Goal: Information Seeking & Learning: Learn about a topic

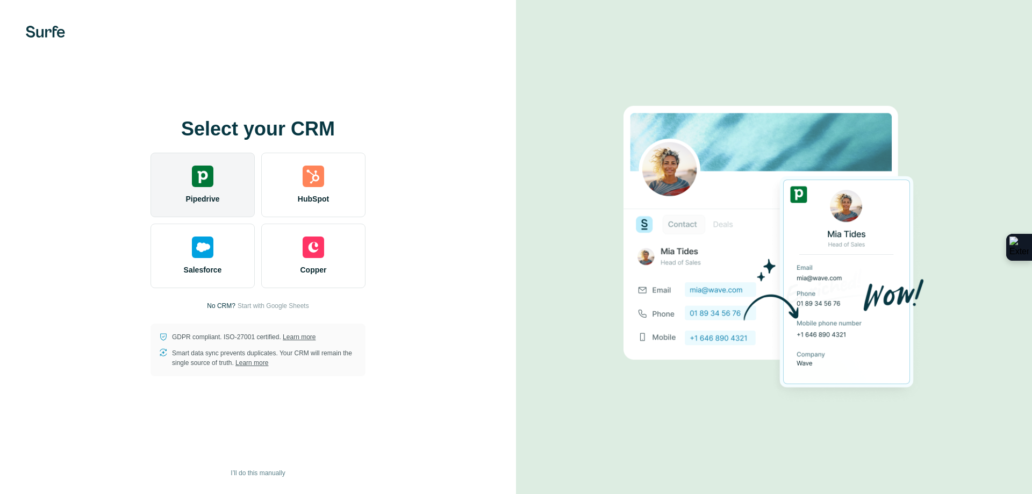
click at [218, 181] on div "Pipedrive" at bounding box center [202, 185] width 104 height 64
click at [216, 182] on div "Pipedrive" at bounding box center [202, 185] width 104 height 64
click at [193, 174] on img at bounding box center [202, 175] width 21 height 21
click at [190, 171] on div "Pipedrive" at bounding box center [202, 185] width 104 height 64
click at [207, 184] on img at bounding box center [202, 175] width 21 height 21
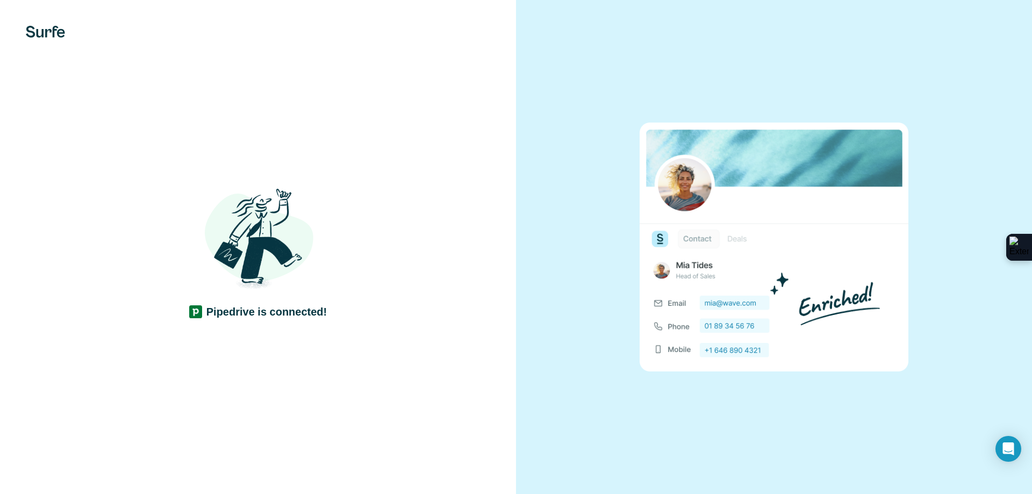
click at [560, 341] on div at bounding box center [774, 247] width 516 height 494
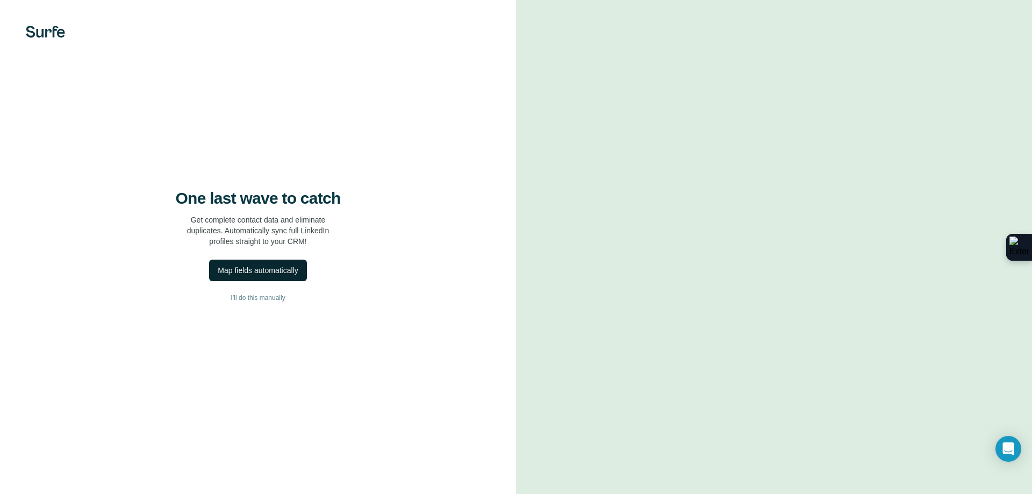
click at [287, 269] on div "Map fields automatically" at bounding box center [258, 270] width 80 height 11
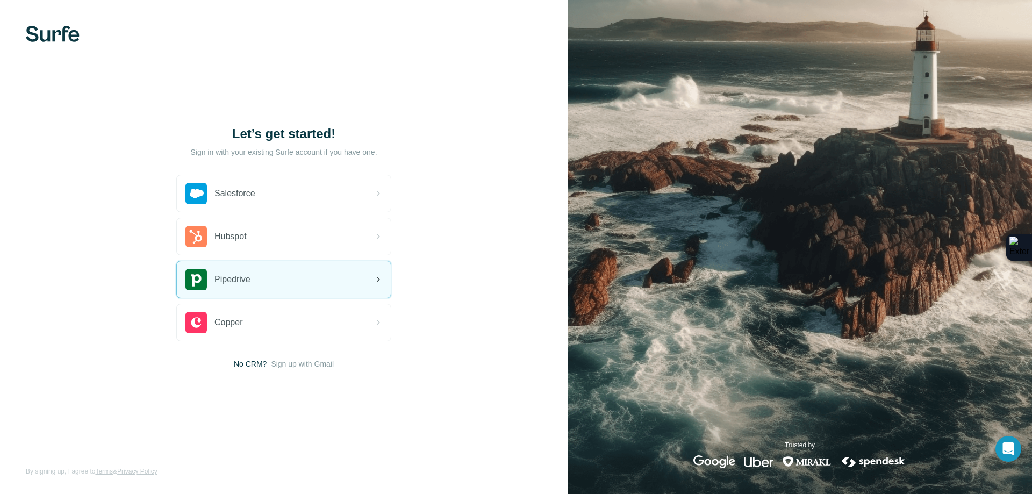
click at [269, 286] on div "Pipedrive" at bounding box center [284, 279] width 214 height 37
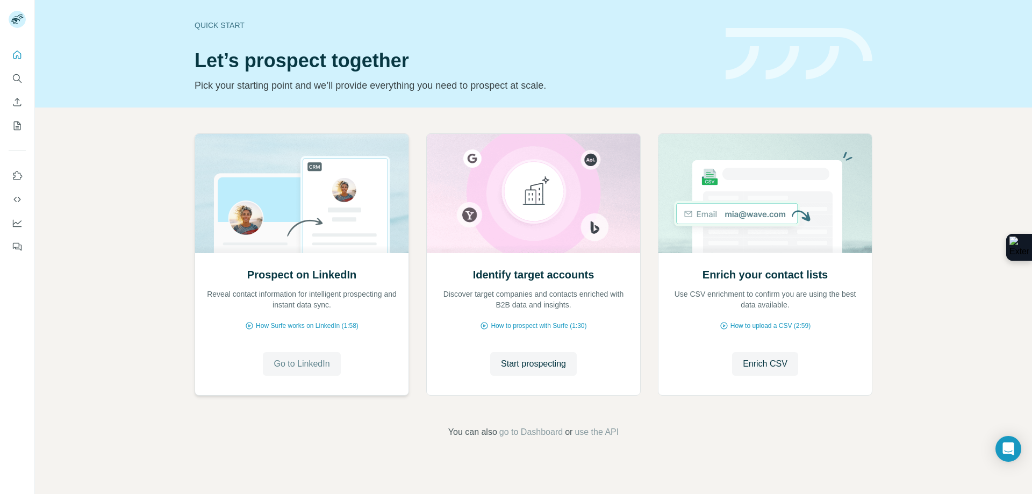
click at [294, 366] on span "Go to LinkedIn" at bounding box center [301, 363] width 56 height 13
click at [527, 364] on span "Start prospecting" at bounding box center [533, 363] width 65 height 13
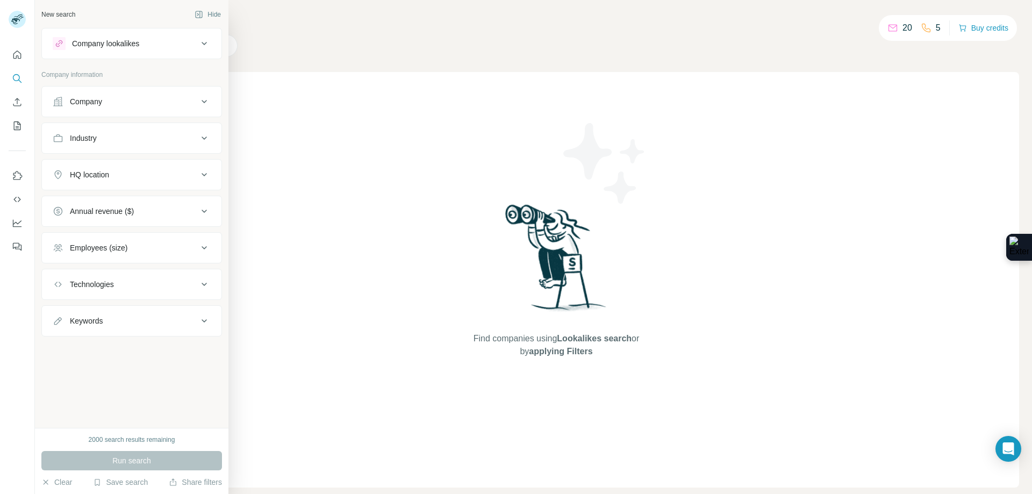
click at [199, 40] on icon at bounding box center [204, 43] width 13 height 13
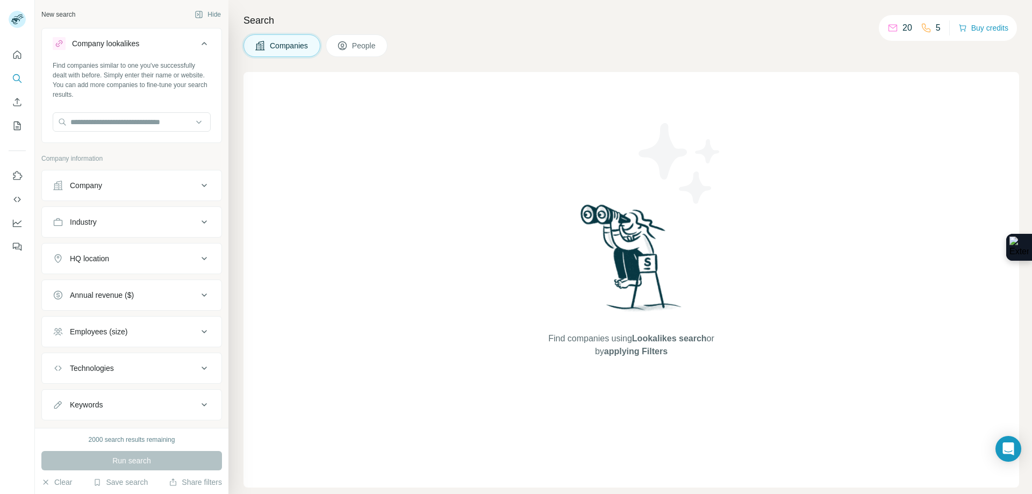
click at [100, 77] on div "Find companies similar to one you've successfully dealt with before. Simply ent…" at bounding box center [132, 80] width 158 height 39
click at [100, 76] on div "Find companies similar to one you've successfully dealt with before. Simply ent…" at bounding box center [132, 80] width 158 height 39
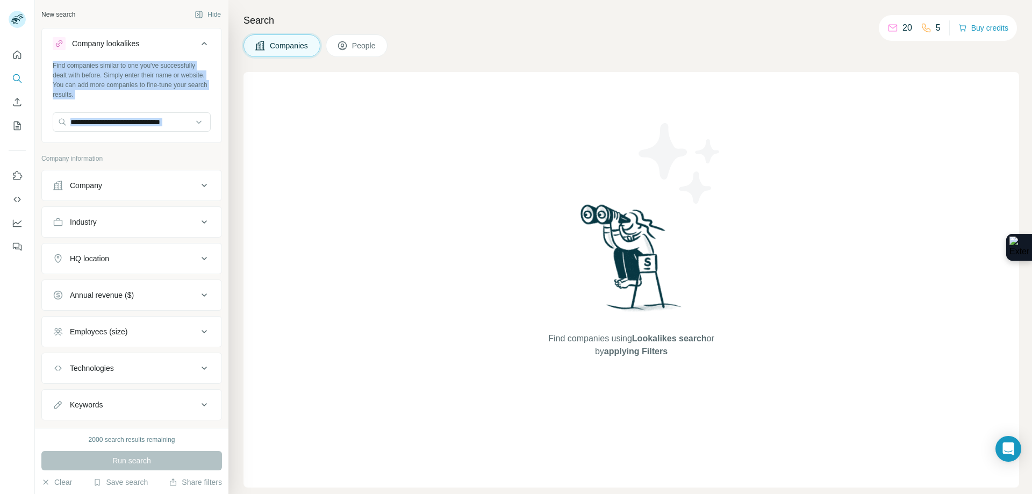
click at [152, 66] on div "Find companies similar to one you've successfully dealt with before. Simply ent…" at bounding box center [132, 80] width 158 height 39
drag, startPoint x: 154, startPoint y: 91, endPoint x: 12, endPoint y: 49, distance: 147.2
click at [50, 64] on div "Find companies similar to one you've successfully dealt with before. Simply ent…" at bounding box center [131, 101] width 179 height 80
copy div "Find companies similar to one you've successfully dealt with before. Simply ent…"
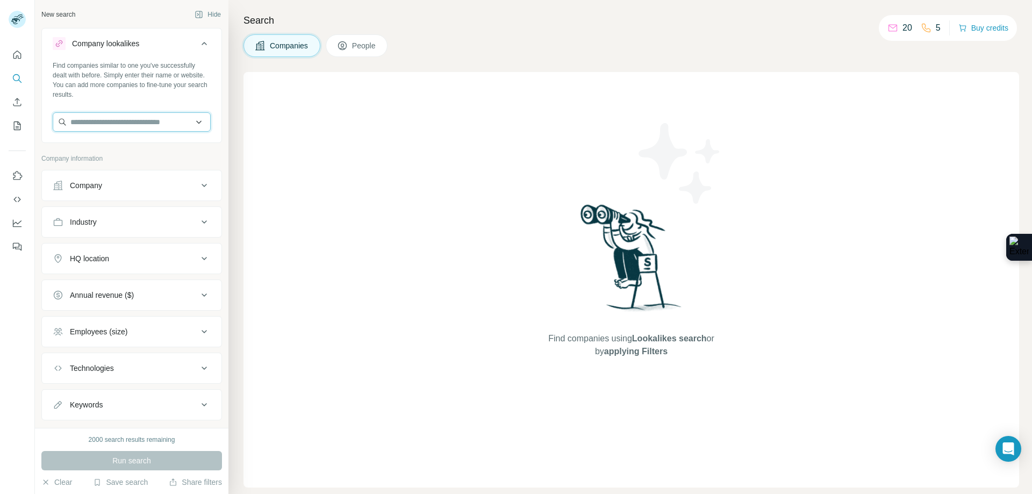
click at [113, 113] on input "text" at bounding box center [132, 121] width 158 height 19
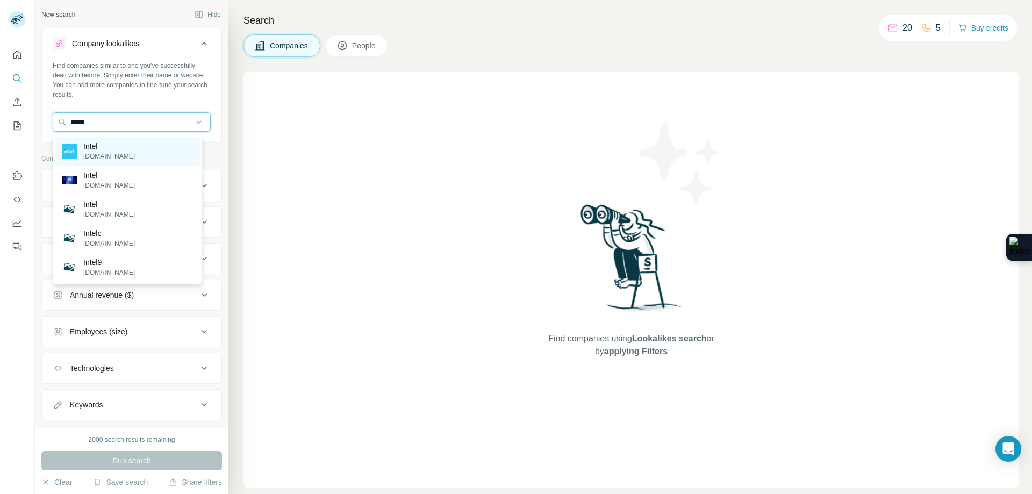
type input "*****"
click at [159, 145] on div "Intel [DOMAIN_NAME]" at bounding box center [127, 150] width 145 height 29
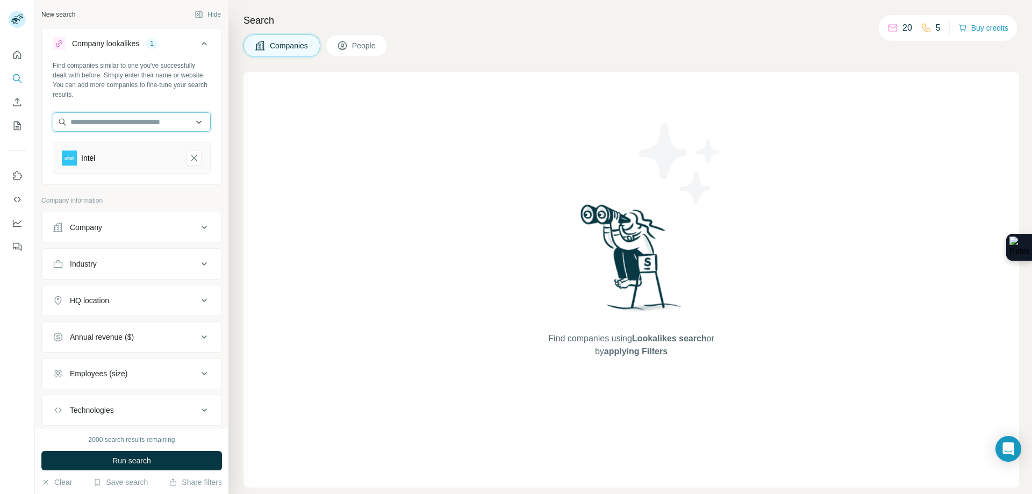
click at [121, 123] on input "text" at bounding box center [132, 121] width 158 height 19
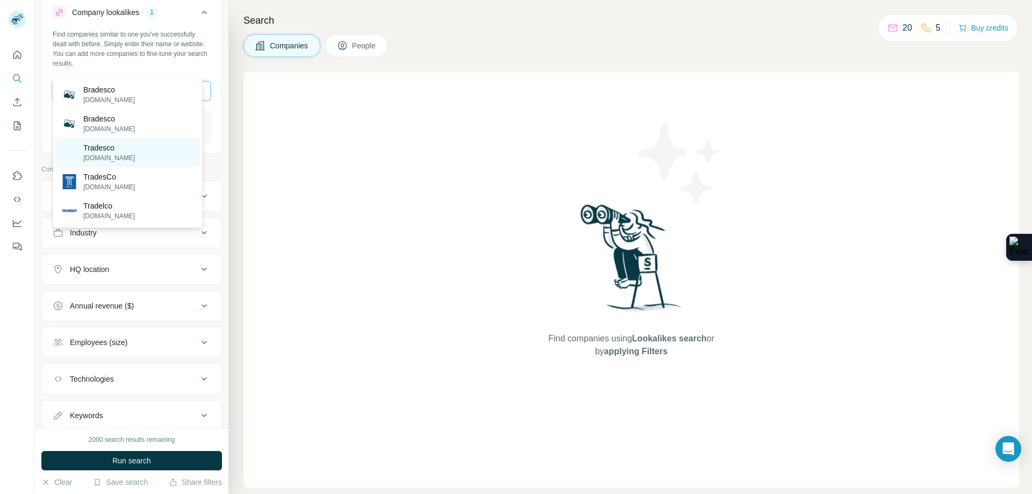
scroll to position [64, 0]
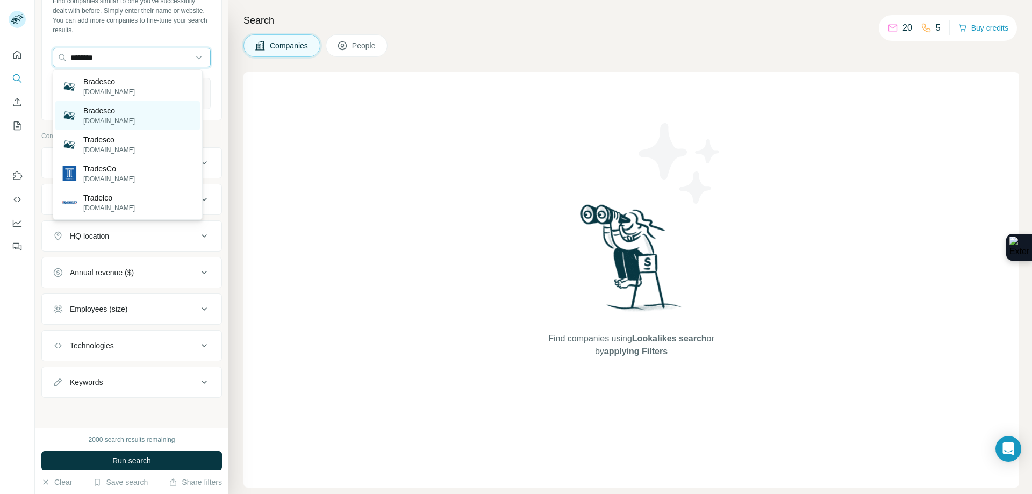
type input "********"
click at [164, 114] on div "Bradesco [DOMAIN_NAME]" at bounding box center [127, 115] width 145 height 29
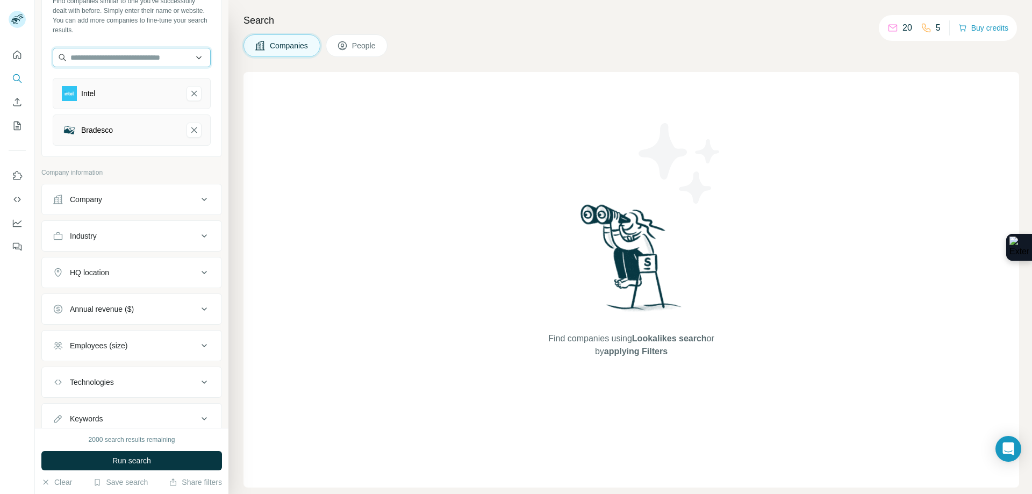
click at [144, 56] on input "text" at bounding box center [132, 57] width 158 height 19
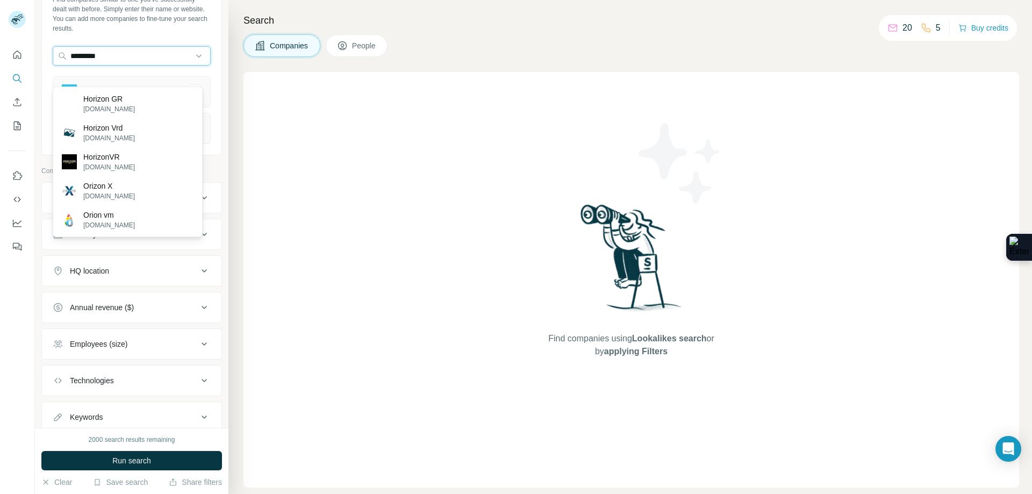
scroll to position [47, 0]
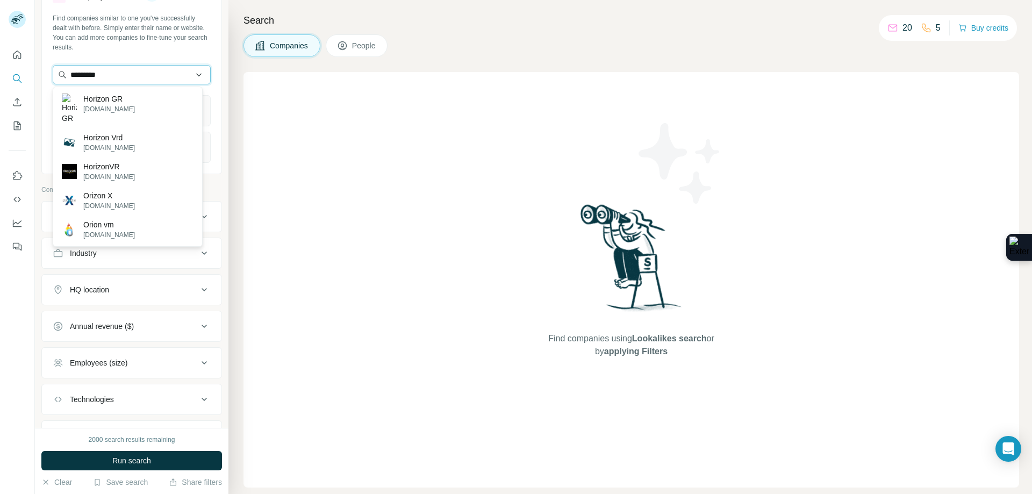
click at [115, 82] on input "*********" at bounding box center [132, 74] width 158 height 19
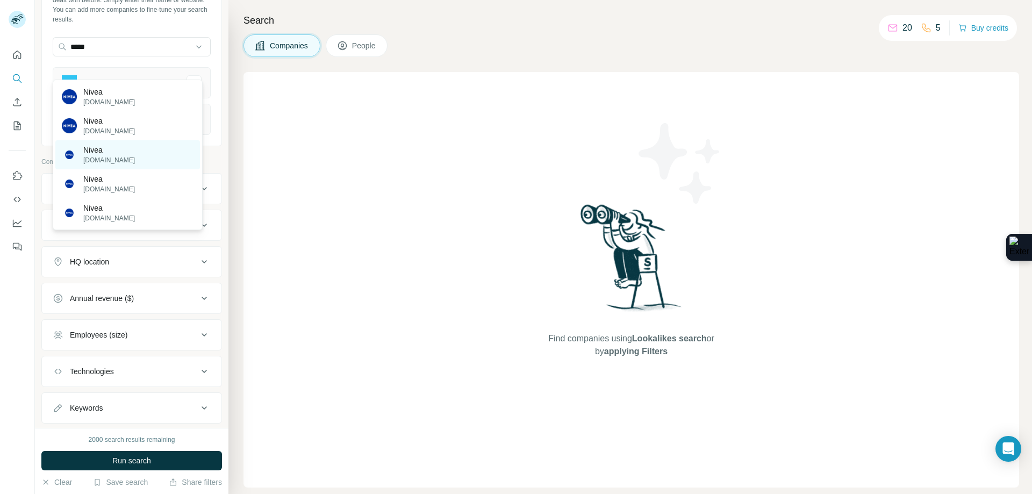
scroll to position [101, 0]
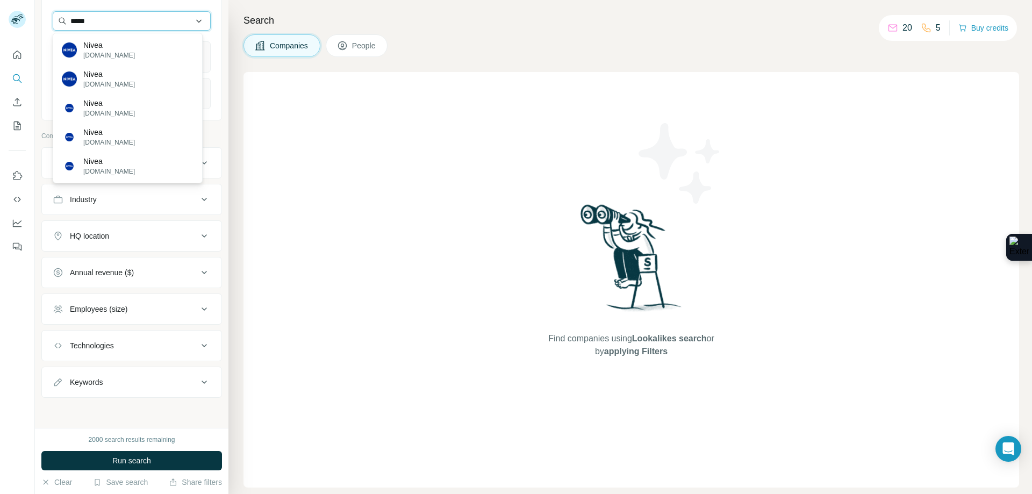
click at [104, 20] on input "*****" at bounding box center [132, 20] width 158 height 19
type input "*****"
click at [128, 113] on div "Nivea [DOMAIN_NAME]" at bounding box center [127, 107] width 145 height 29
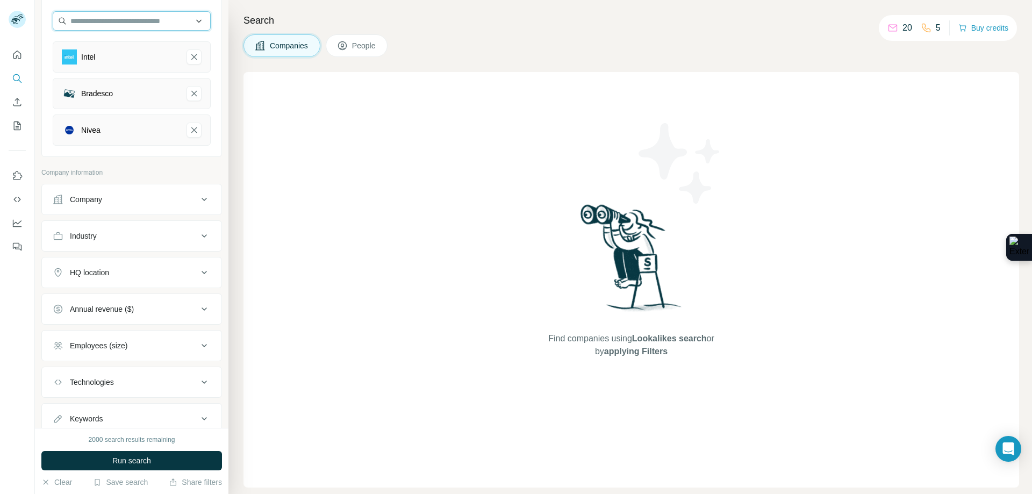
click at [107, 18] on input "text" at bounding box center [132, 20] width 158 height 19
type input "**********"
click at [206, 34] on div "Find companies similar to one you've successfully dealt with before. Simply ent…" at bounding box center [131, 57] width 179 height 194
click at [115, 17] on input "text" at bounding box center [132, 20] width 158 height 19
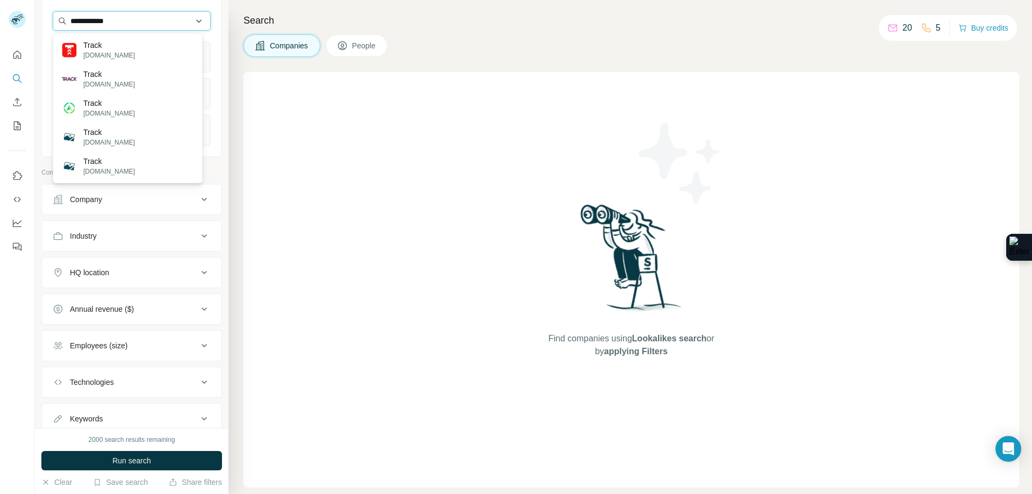
type input "**********"
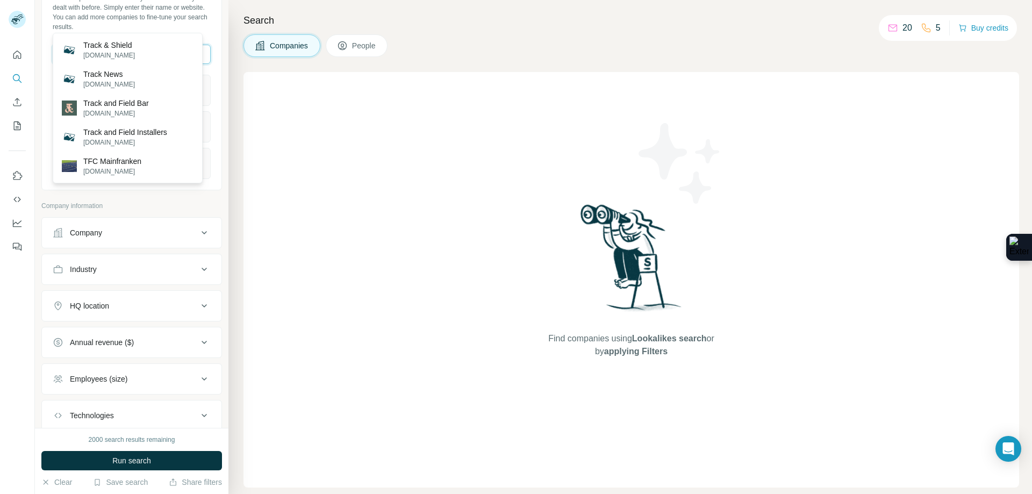
scroll to position [11, 0]
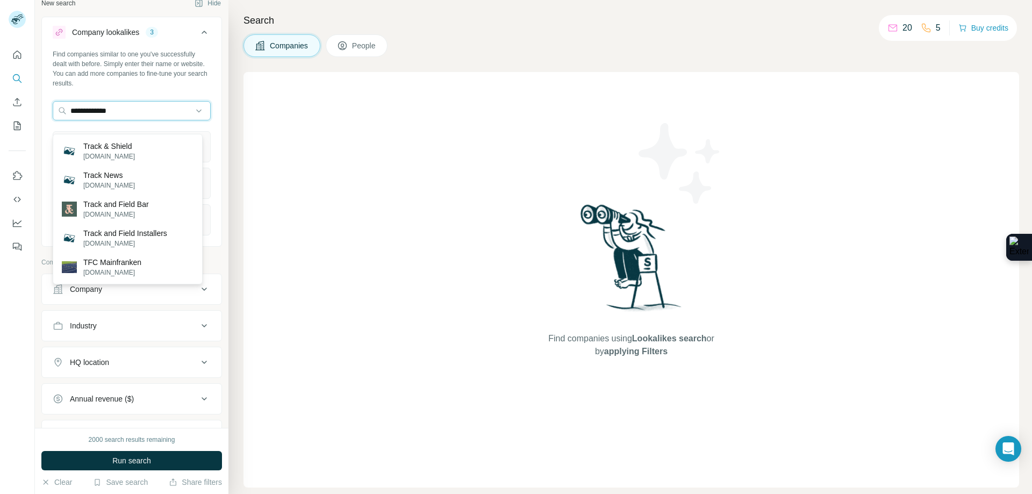
drag, startPoint x: 165, startPoint y: 28, endPoint x: 18, endPoint y: 36, distance: 147.9
click at [38, 3] on div "**********" at bounding box center [131, 214] width 193 height 428
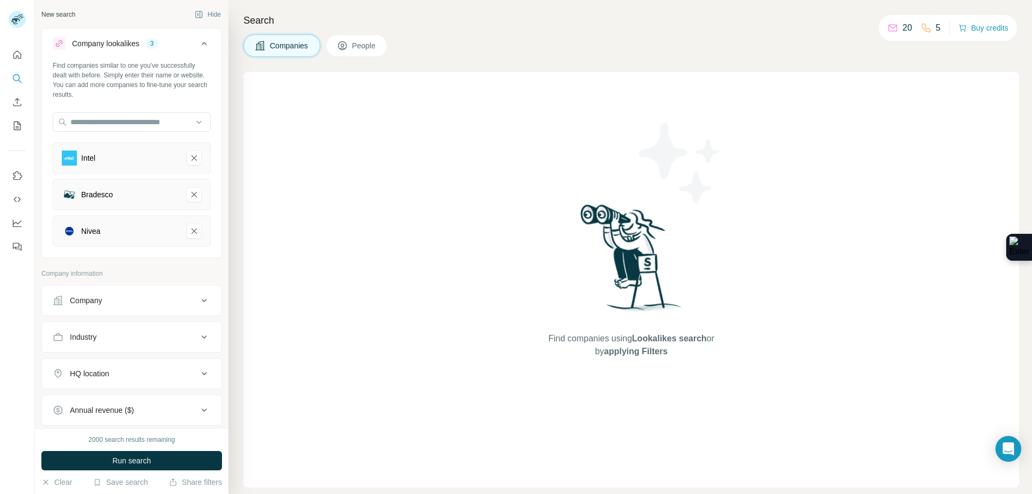
click at [208, 170] on div "Find companies similar to one you've successfully dealt with before. Simply ent…" at bounding box center [131, 158] width 179 height 194
click at [189, 191] on icon "Bradesco-remove-button" at bounding box center [194, 194] width 10 height 11
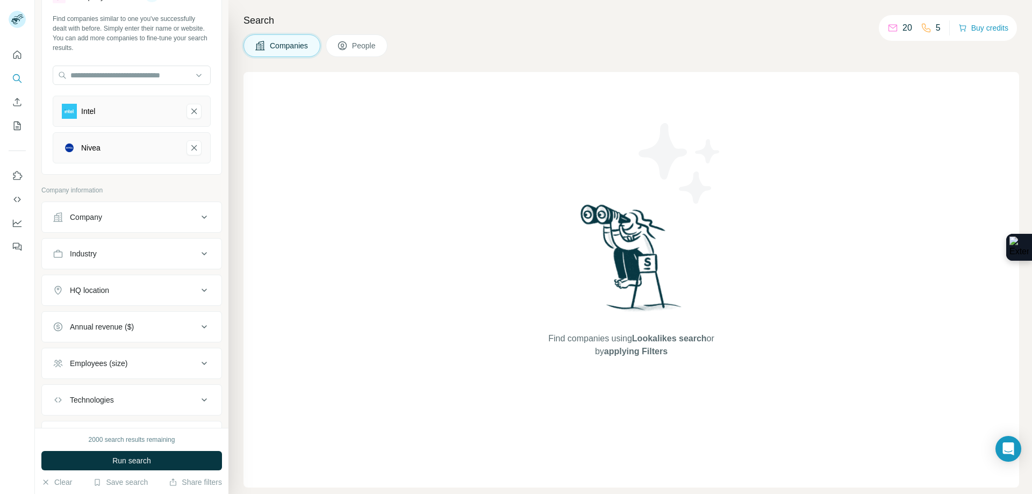
scroll to position [101, 0]
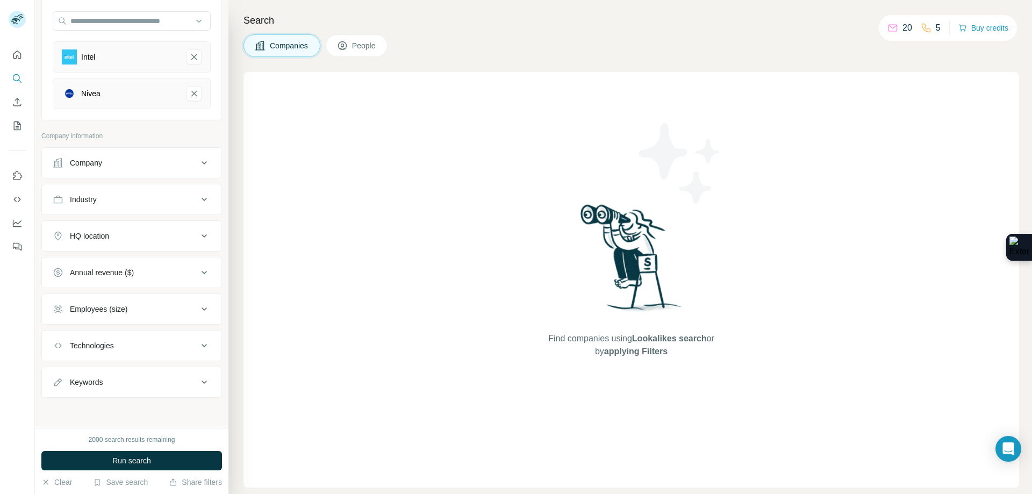
click at [188, 163] on div "Company" at bounding box center [125, 162] width 145 height 11
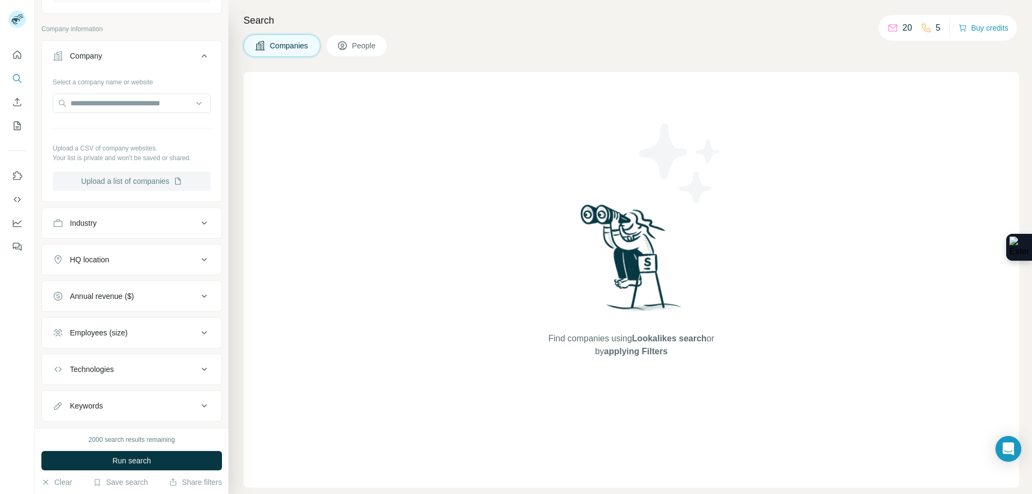
scroll to position [208, 0]
click at [174, 251] on button "HQ location" at bounding box center [131, 259] width 179 height 26
click at [143, 280] on input "text" at bounding box center [132, 285] width 158 height 19
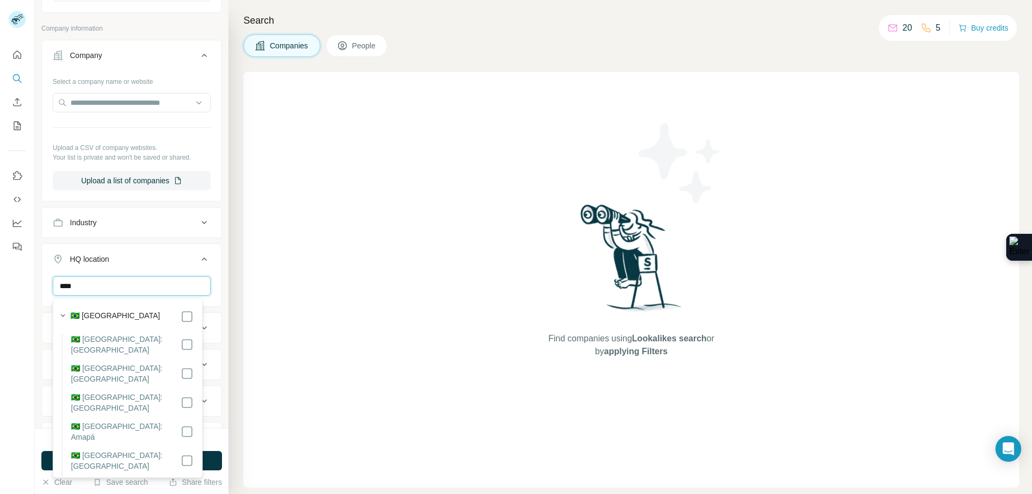
type input "****"
drag, startPoint x: 213, startPoint y: 275, endPoint x: 219, endPoint y: 271, distance: 7.5
click at [213, 276] on div "HQ location 1 **** [GEOGRAPHIC_DATA] Clear all" at bounding box center [131, 294] width 181 height 102
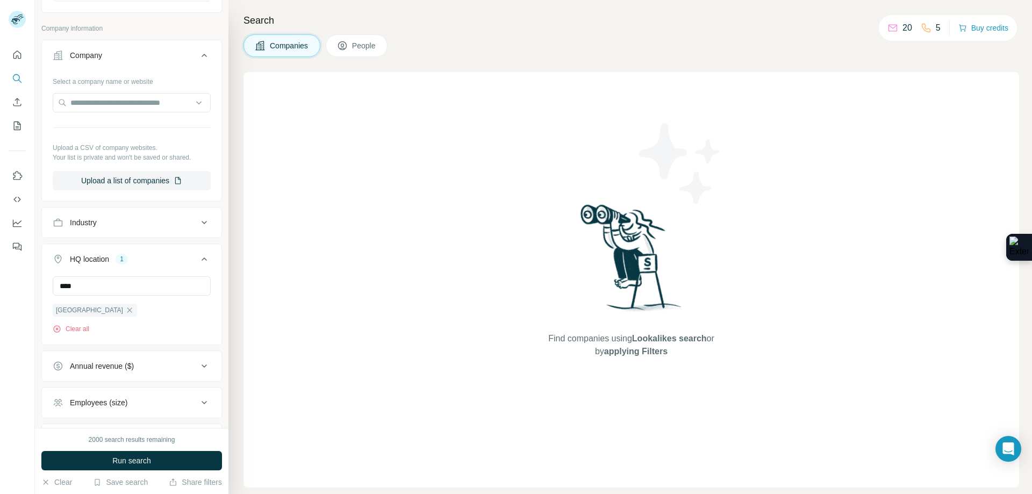
click at [217, 270] on div "New search Hide Company lookalikes 2 Find companies similar to one you've succe…" at bounding box center [131, 214] width 193 height 428
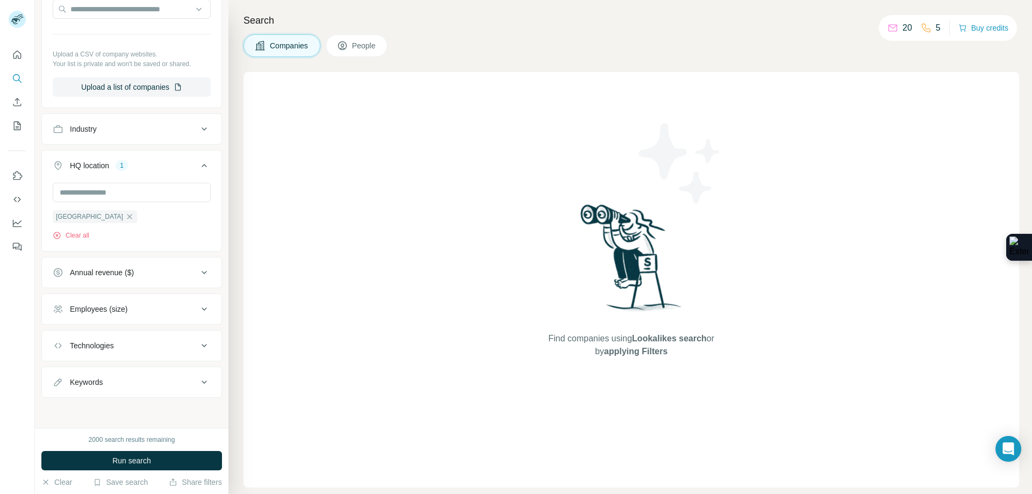
scroll to position [302, 0]
click at [122, 277] on div "Annual revenue ($)" at bounding box center [102, 272] width 64 height 11
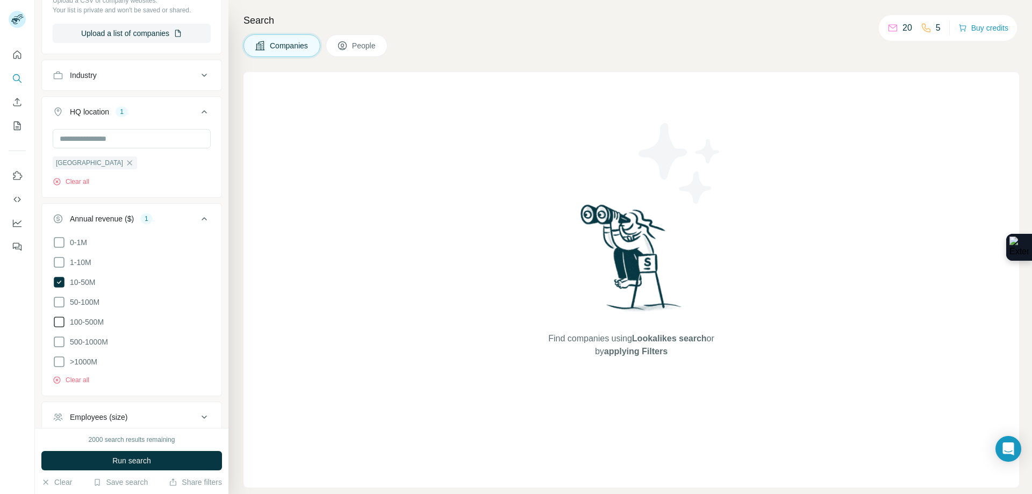
scroll to position [356, 0]
click at [91, 362] on span ">1000M" at bounding box center [82, 361] width 32 height 11
click at [216, 272] on div "New search Hide Company lookalikes 2 Find companies similar to one you've succe…" at bounding box center [131, 214] width 193 height 428
click at [199, 222] on icon at bounding box center [204, 218] width 13 height 13
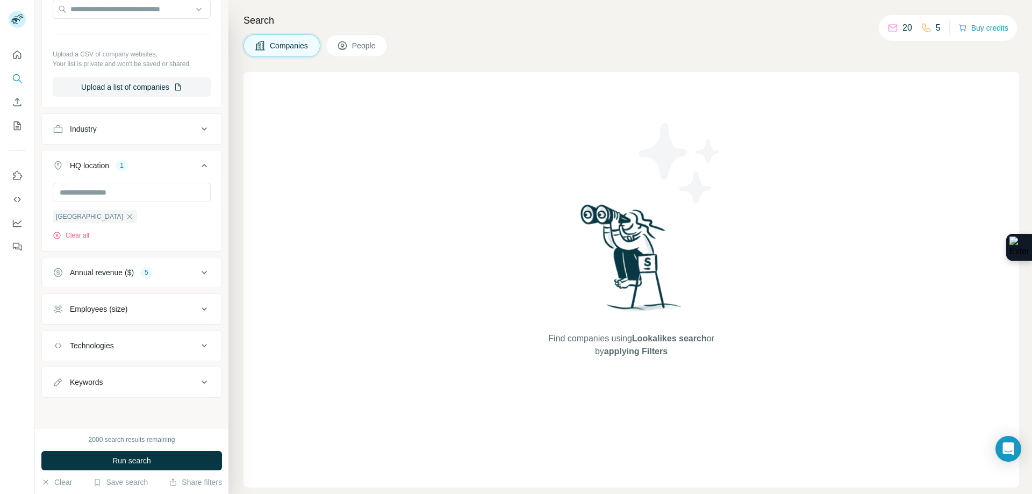
click at [200, 308] on icon at bounding box center [204, 308] width 13 height 13
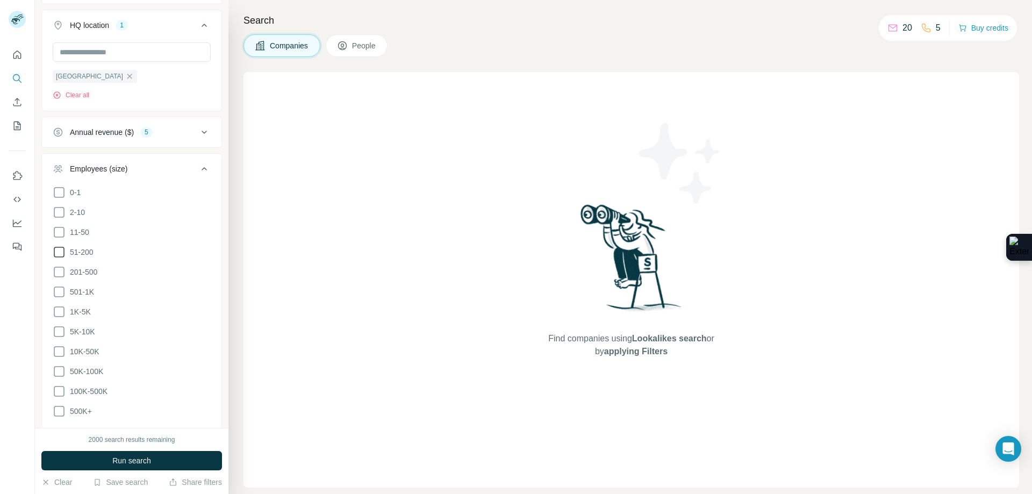
scroll to position [464, 0]
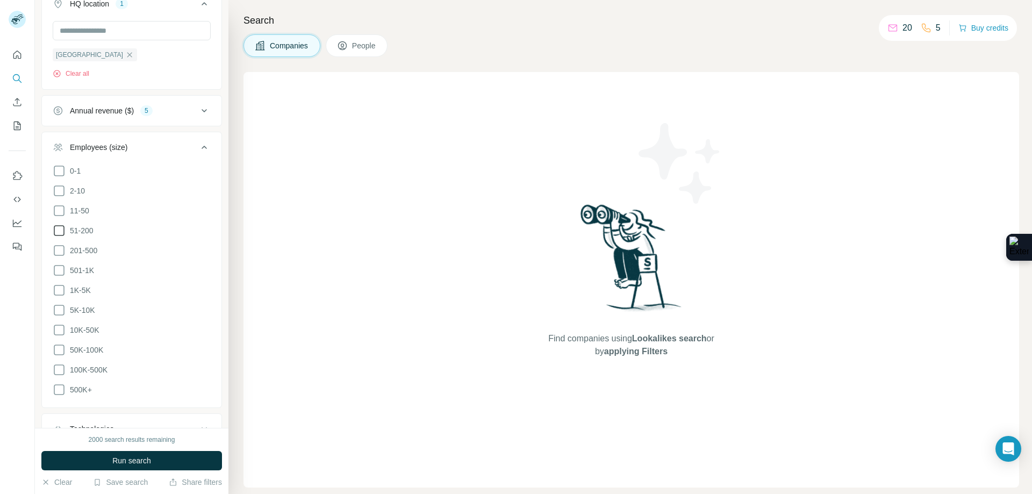
click at [81, 227] on span "51-200" at bounding box center [80, 230] width 28 height 11
click at [86, 227] on span "51-200" at bounding box center [80, 230] width 28 height 11
click at [81, 343] on label "50K-100K" at bounding box center [78, 349] width 51 height 13
click at [81, 384] on span "500K+" at bounding box center [79, 389] width 26 height 11
click at [216, 326] on div "New search Hide Company lookalikes 2 Find companies similar to one you've succe…" at bounding box center [131, 214] width 193 height 428
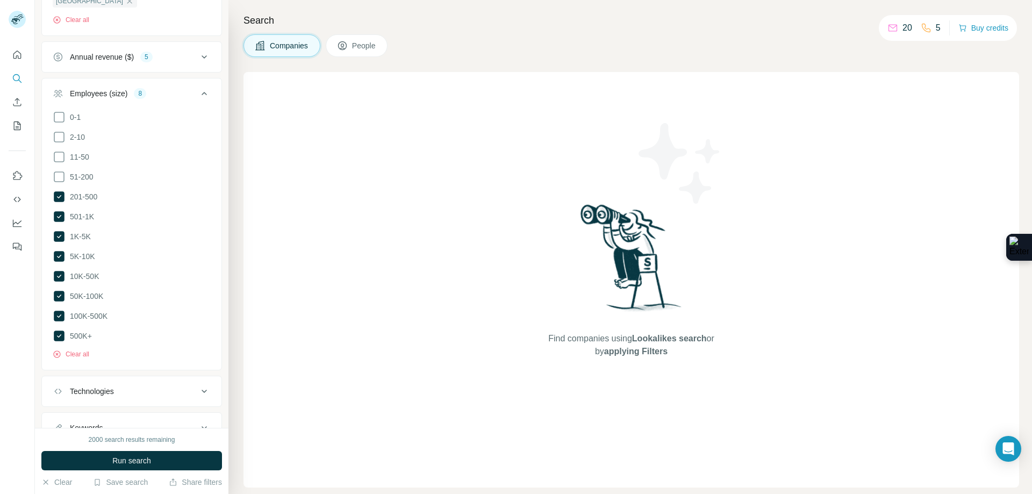
scroll to position [557, 0]
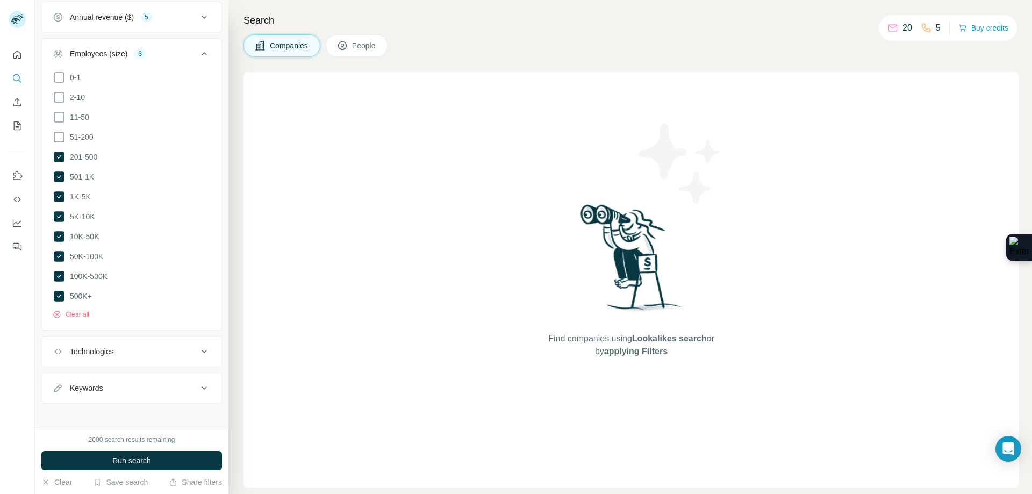
click at [197, 355] on button "Technologies" at bounding box center [131, 351] width 179 height 26
click at [163, 369] on input "text" at bounding box center [132, 378] width 158 height 19
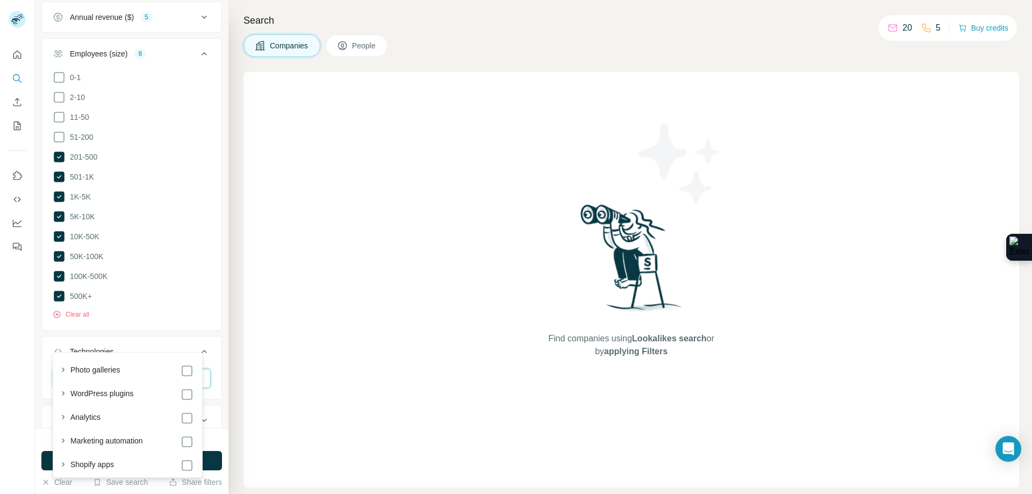
scroll to position [589, 0]
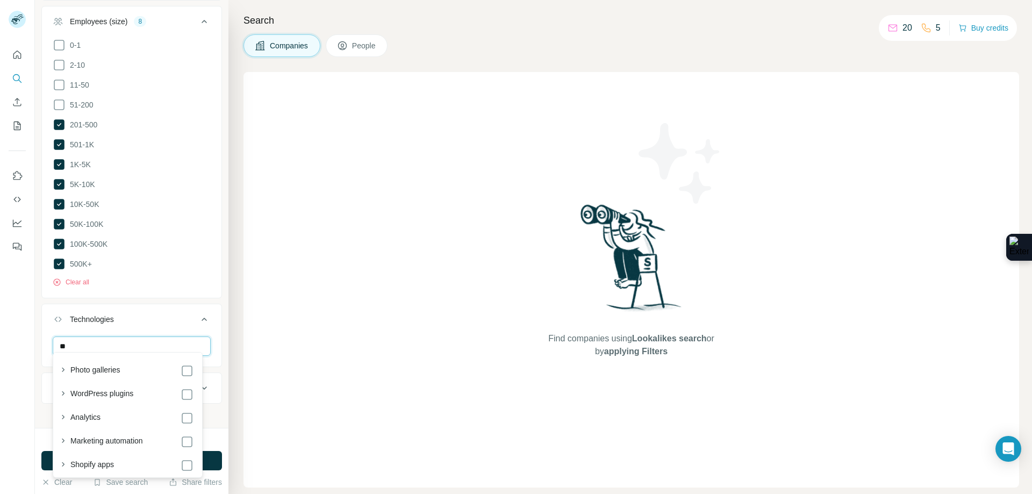
type input "*"
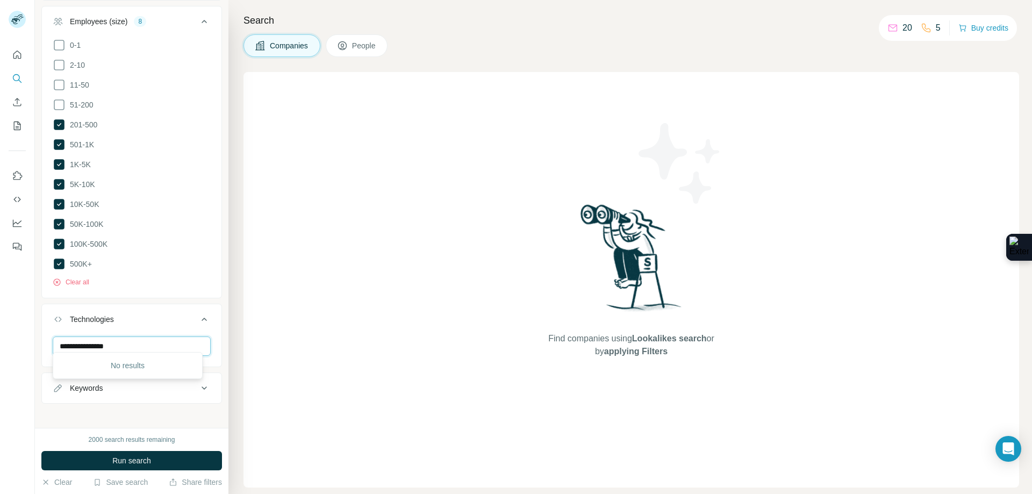
drag, startPoint x: 133, startPoint y: 341, endPoint x: 0, endPoint y: 403, distance: 146.6
click at [0, 403] on div "**********" at bounding box center [516, 247] width 1032 height 494
type input "*"
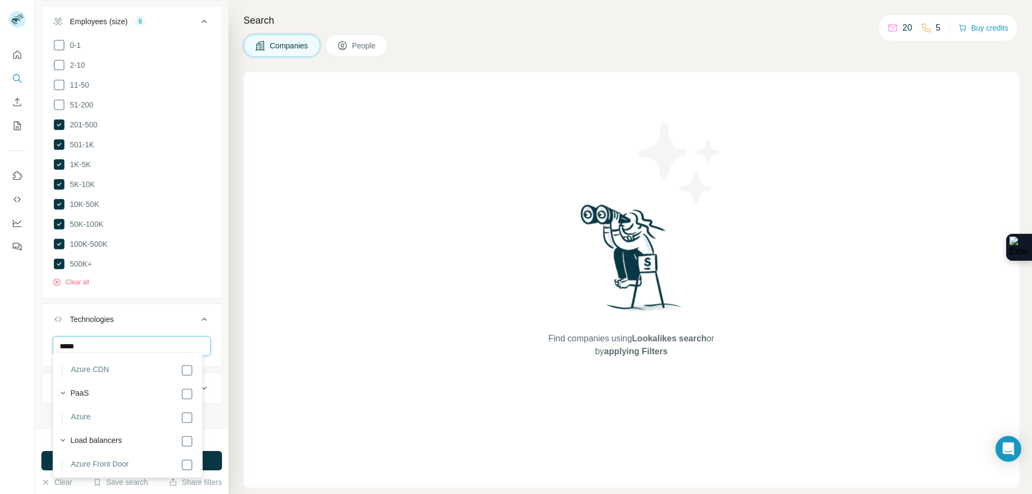
scroll to position [120, 0]
click at [113, 340] on input "*****" at bounding box center [132, 345] width 158 height 19
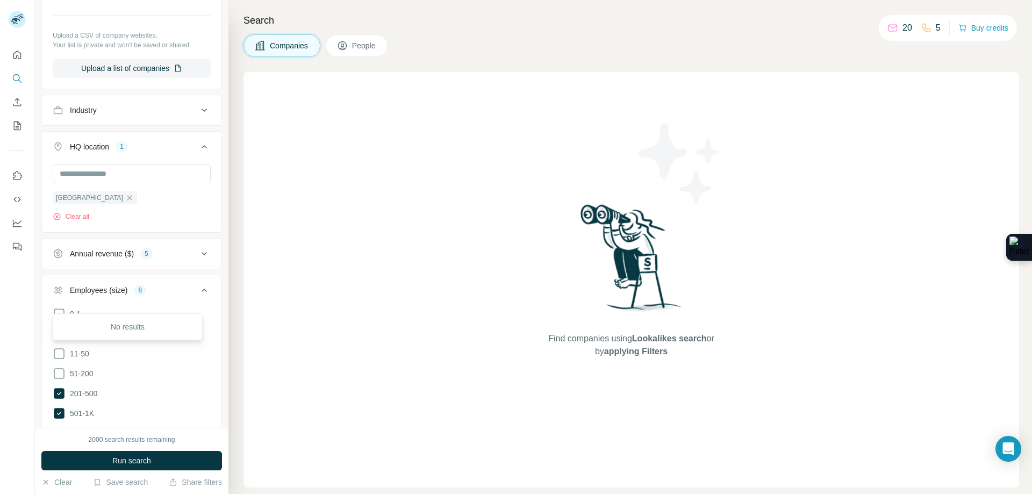
scroll to position [628, 0]
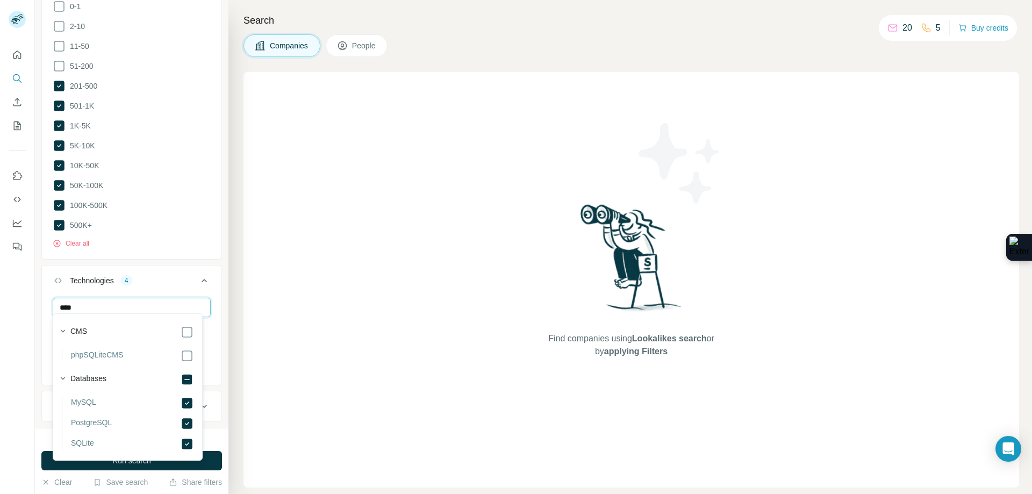
click at [124, 299] on input "***" at bounding box center [132, 307] width 158 height 19
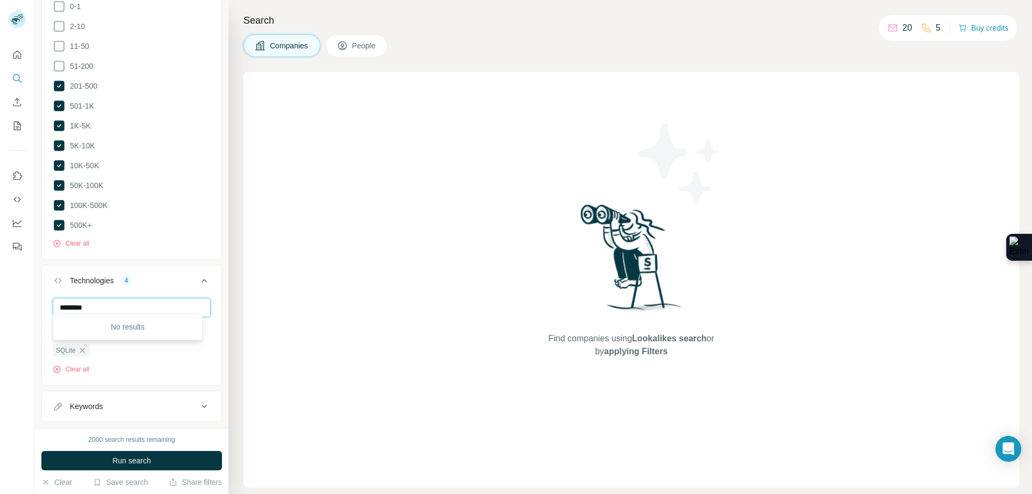
type input "********"
click at [213, 309] on div "Technologies 4 ******** Azure MySQL PostgreSQL SQLite Clear all" at bounding box center [131, 325] width 181 height 120
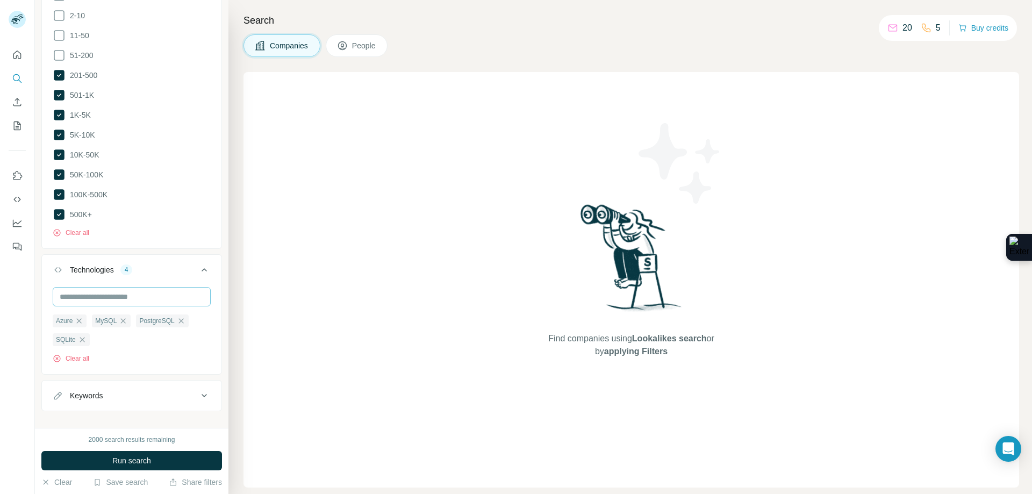
scroll to position [647, 0]
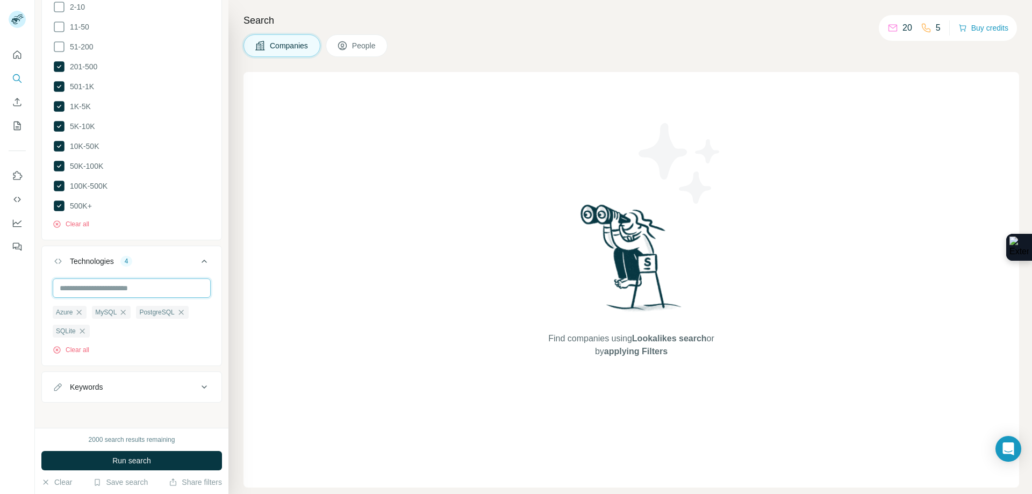
click at [119, 283] on input "text" at bounding box center [132, 287] width 158 height 19
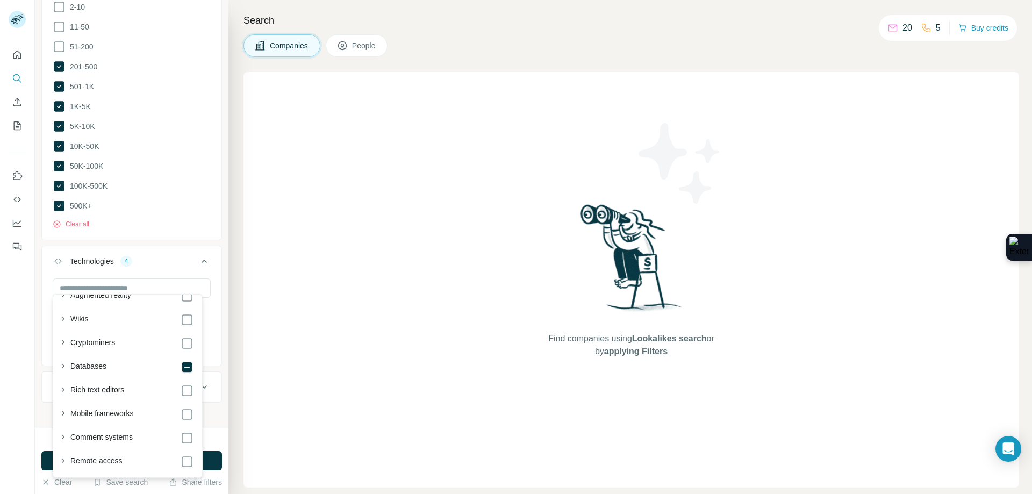
scroll to position [1975, 0]
click at [64, 367] on icon "button" at bounding box center [62, 369] width 11 height 11
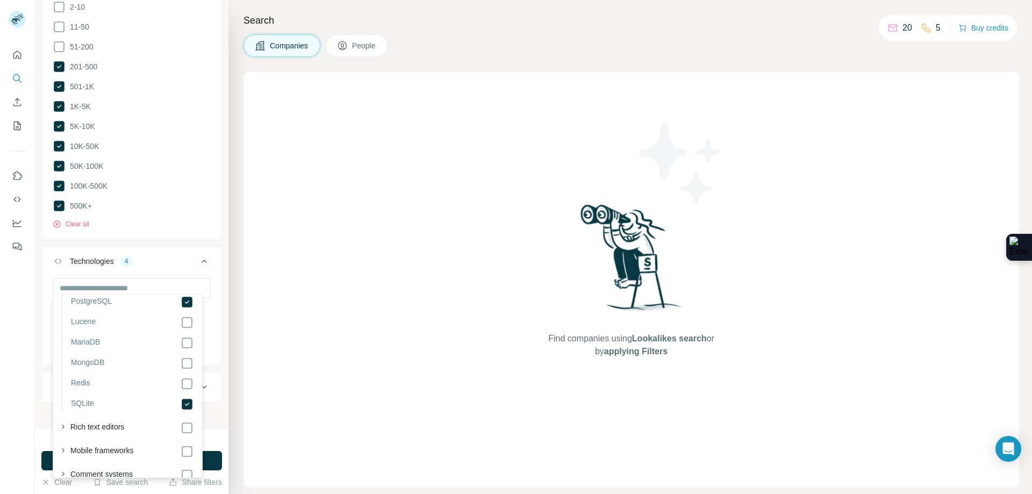
scroll to position [2190, 0]
click at [61, 345] on icon "button" at bounding box center [62, 343] width 11 height 11
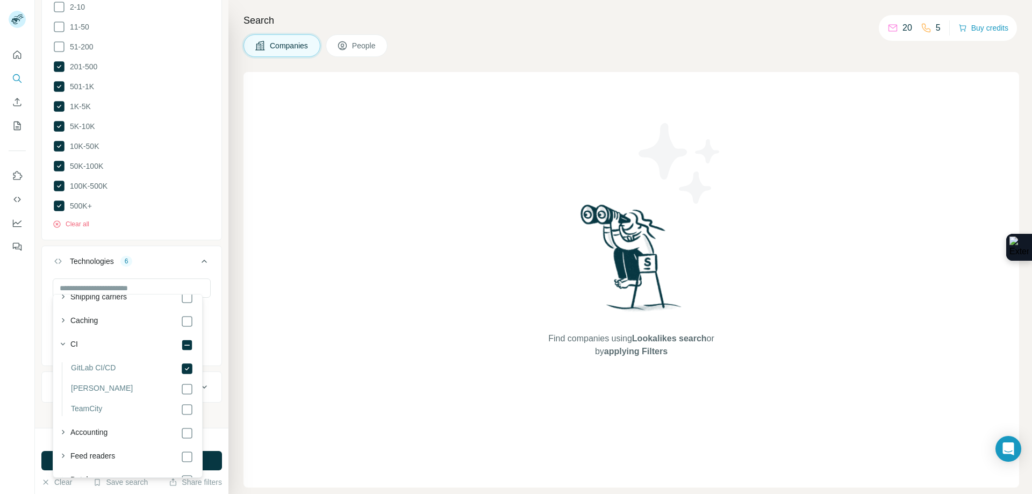
scroll to position [2482, 0]
click at [64, 394] on icon "button" at bounding box center [62, 391] width 11 height 11
click at [67, 362] on button "button" at bounding box center [62, 367] width 15 height 15
click at [67, 410] on icon "button" at bounding box center [62, 414] width 11 height 11
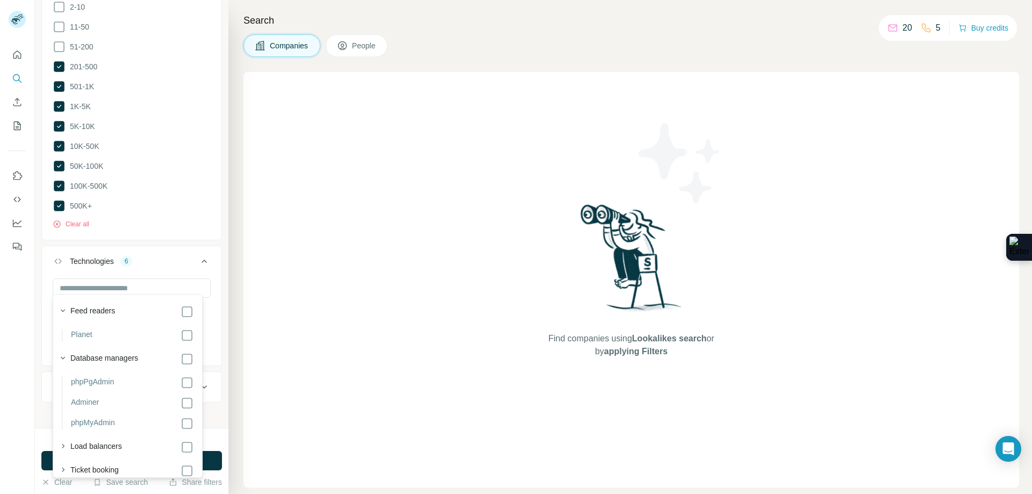
scroll to position [2614, 0]
click at [63, 439] on icon "button" at bounding box center [62, 438] width 11 height 11
click at [63, 456] on button "button" at bounding box center [62, 462] width 15 height 15
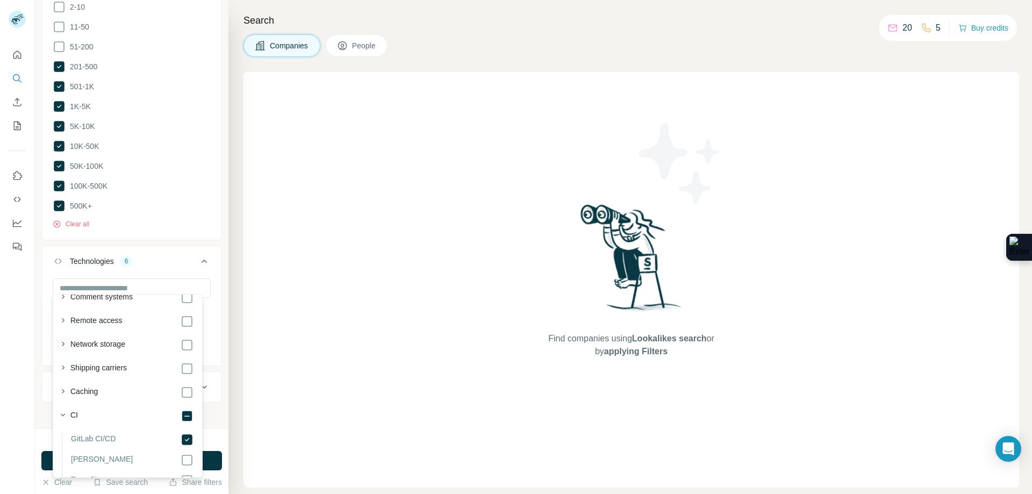
click at [68, 367] on icon "button" at bounding box center [62, 367] width 11 height 11
click at [64, 345] on icon "button" at bounding box center [62, 343] width 11 height 11
click at [67, 322] on icon "button" at bounding box center [62, 320] width 11 height 11
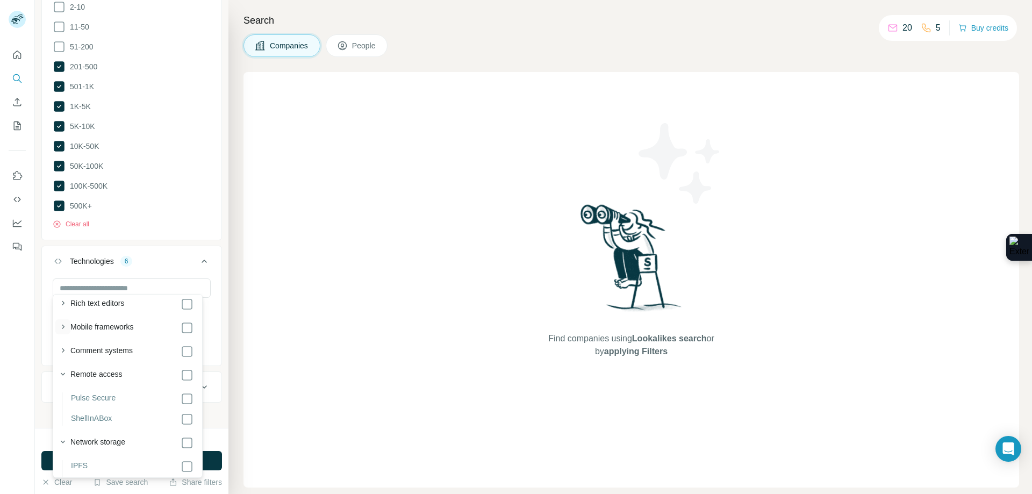
click at [65, 347] on icon "button" at bounding box center [62, 350] width 11 height 11
click at [65, 330] on icon "button" at bounding box center [62, 326] width 11 height 11
click at [61, 355] on icon "button" at bounding box center [62, 356] width 11 height 11
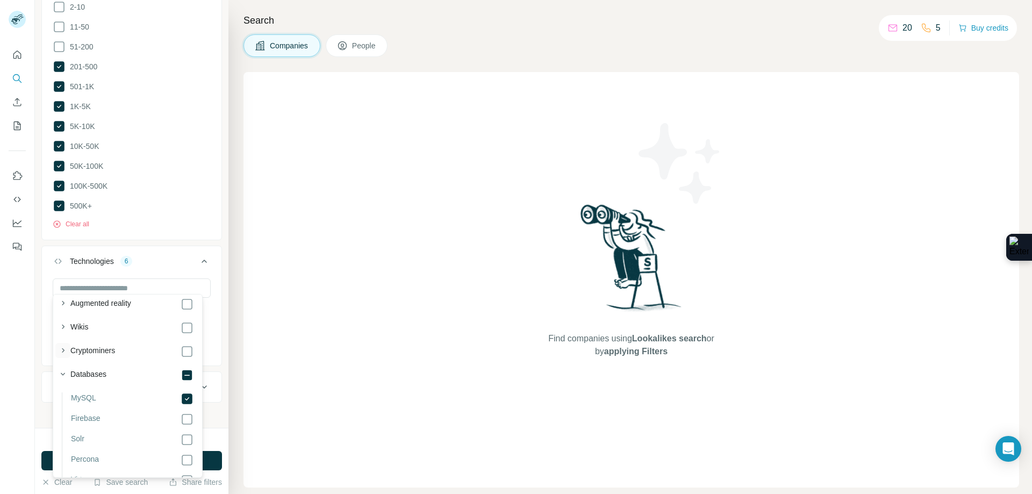
click at [64, 349] on icon "button" at bounding box center [62, 350] width 11 height 11
click at [67, 377] on icon "button" at bounding box center [62, 380] width 11 height 11
click at [69, 408] on button "button" at bounding box center [62, 410] width 15 height 15
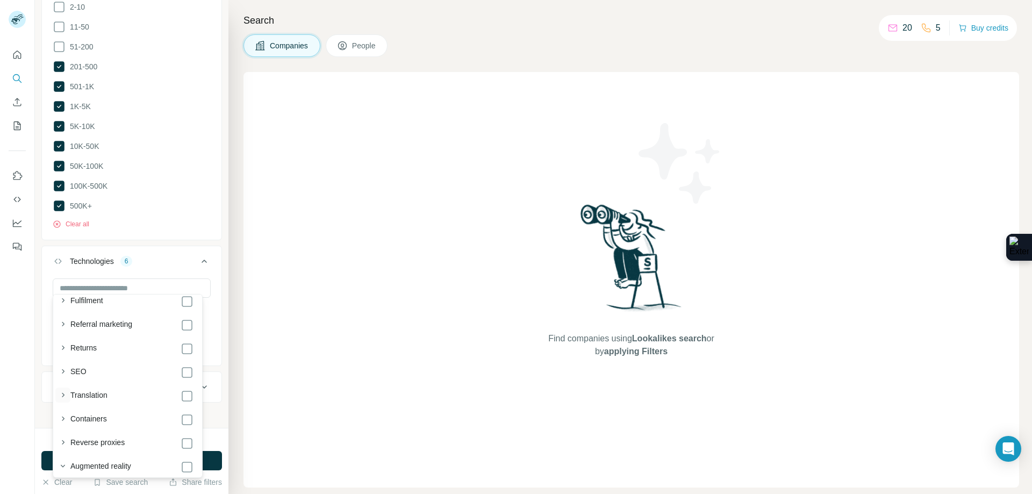
scroll to position [1809, 0]
click at [217, 270] on div "New search Hide Company lookalikes 2 Find companies similar to one you've succe…" at bounding box center [131, 214] width 193 height 428
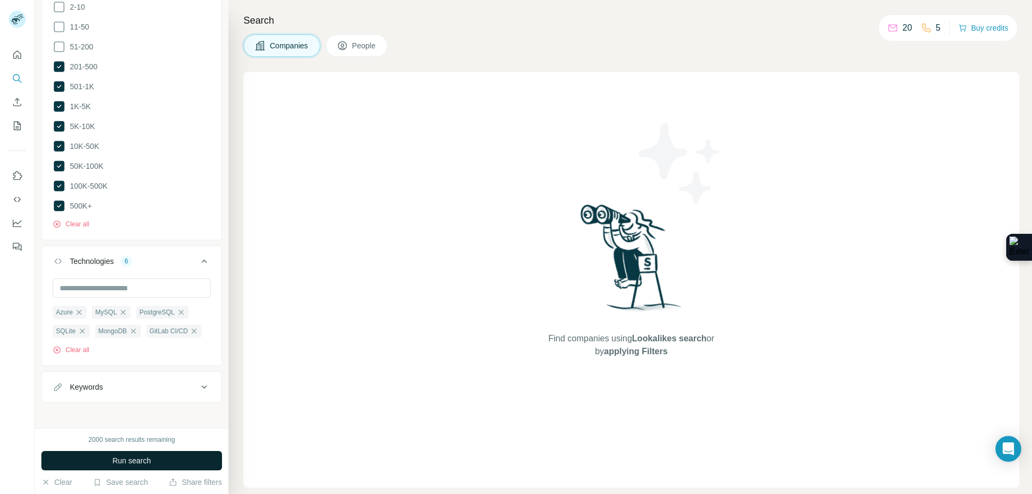
scroll to position [667, 0]
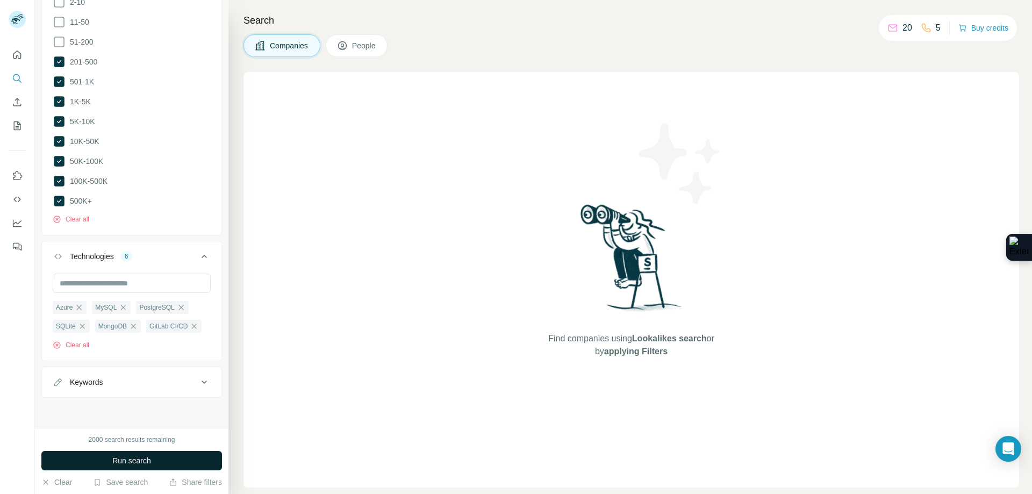
click at [168, 457] on button "Run search" at bounding box center [131, 460] width 181 height 19
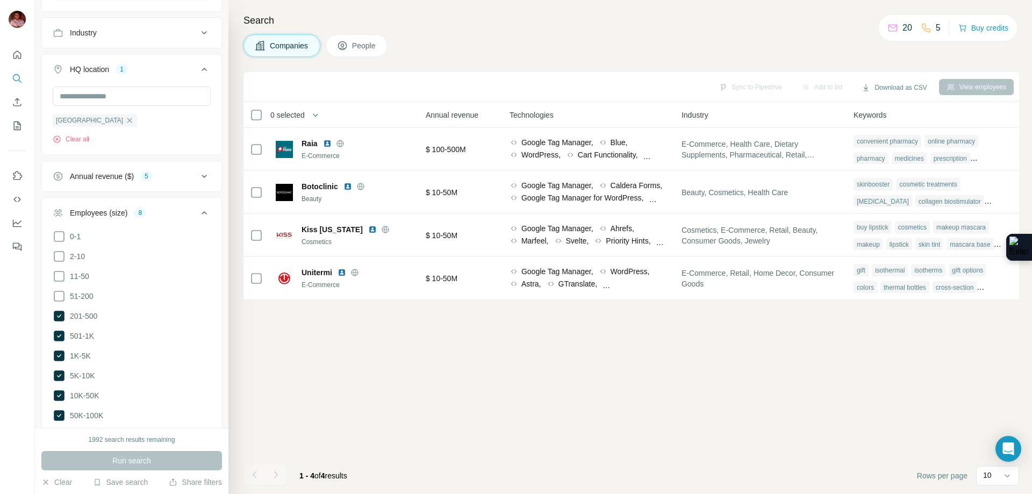
scroll to position [291, 0]
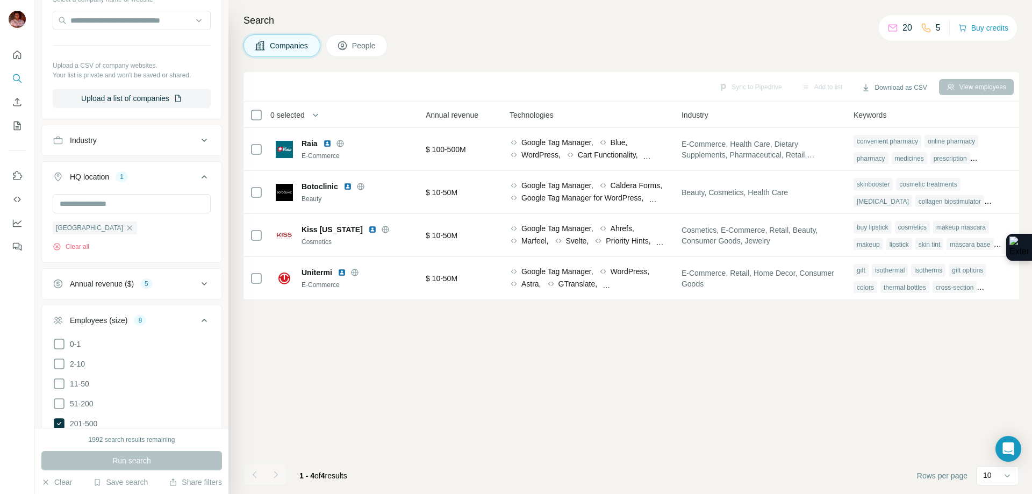
click at [365, 44] on span "People" at bounding box center [364, 45] width 25 height 11
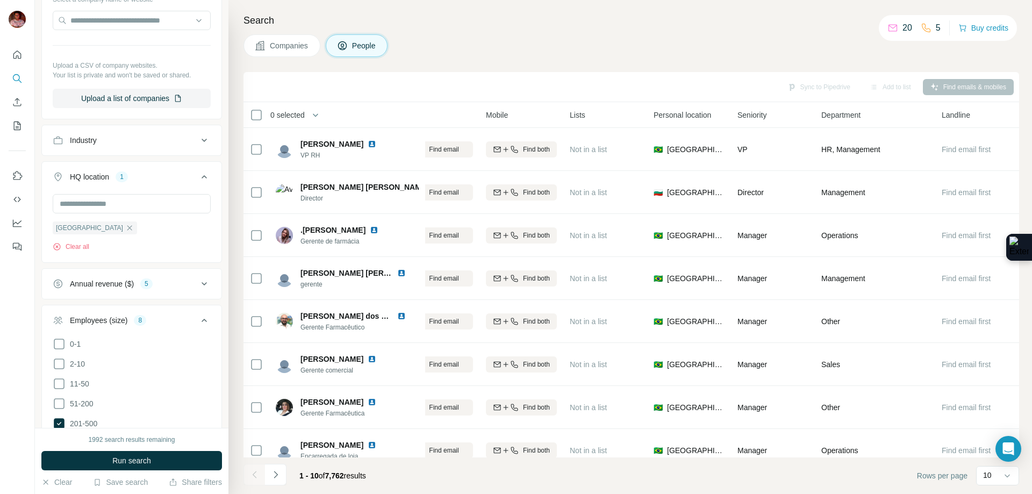
scroll to position [0, 154]
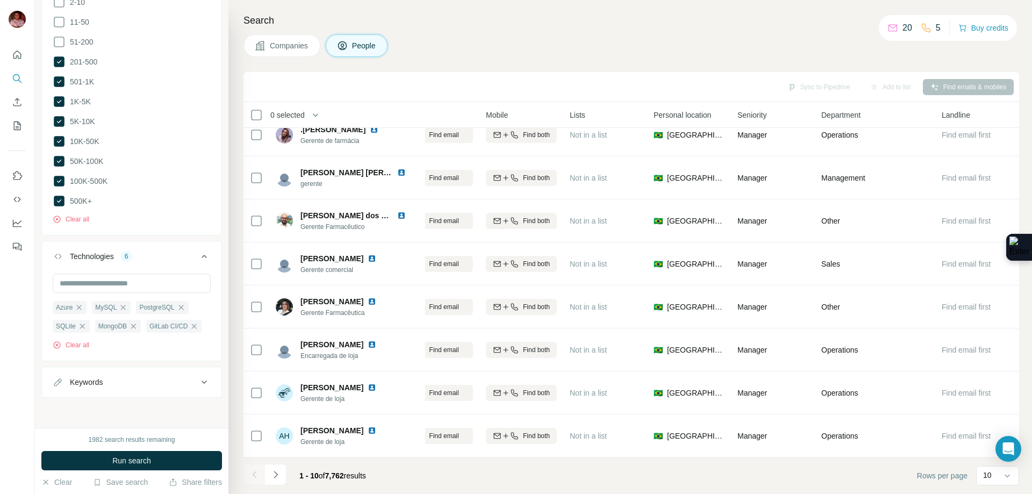
scroll to position [834, 0]
click at [108, 384] on div "Keywords" at bounding box center [125, 382] width 145 height 11
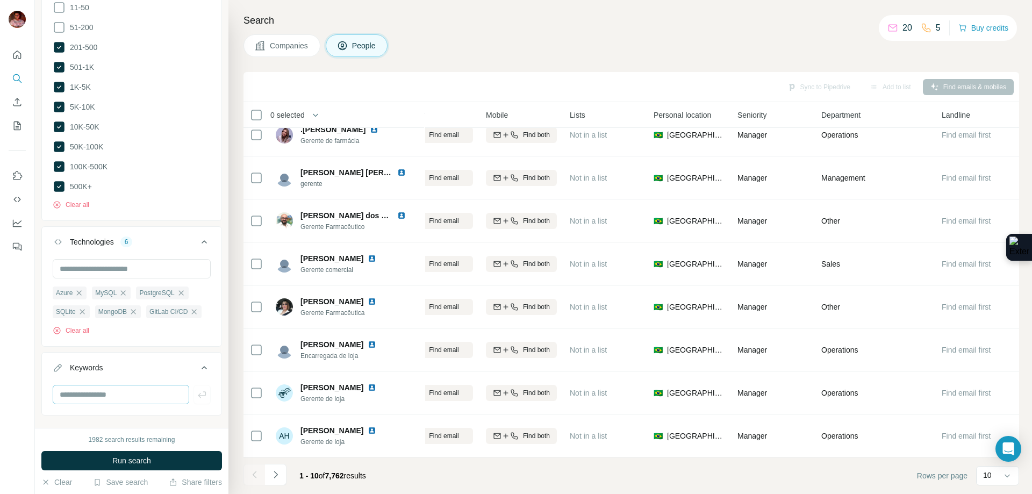
scroll to position [867, 0]
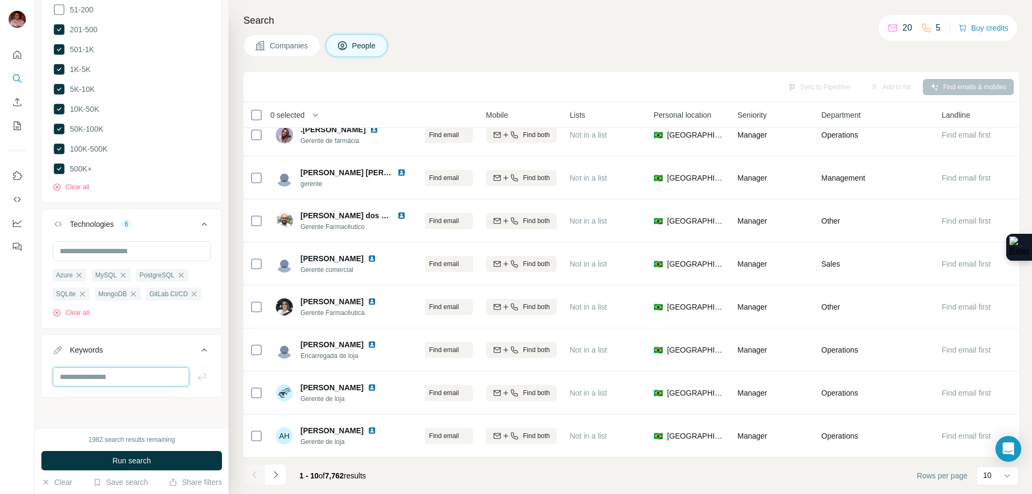
click at [106, 378] on input "text" at bounding box center [121, 376] width 136 height 19
type input "**"
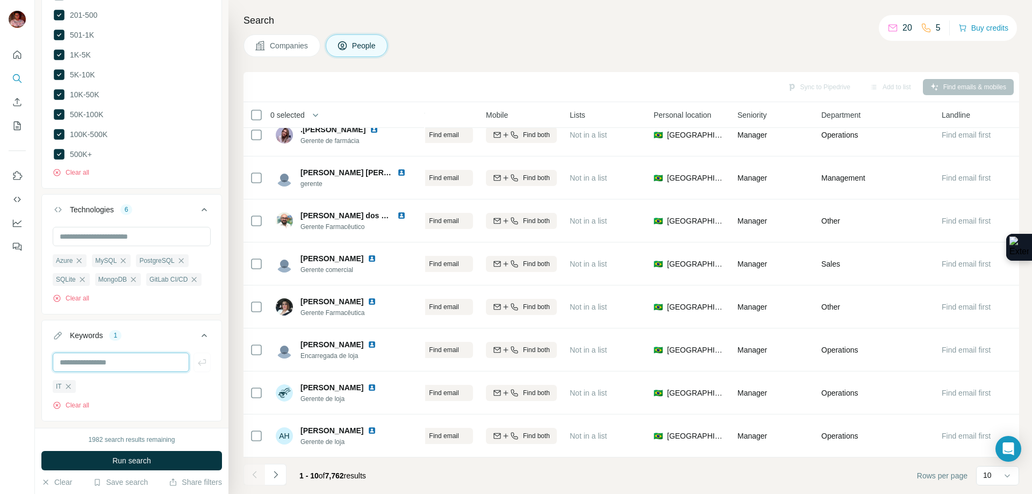
click at [92, 372] on input "text" at bounding box center [121, 361] width 136 height 19
type input "**********"
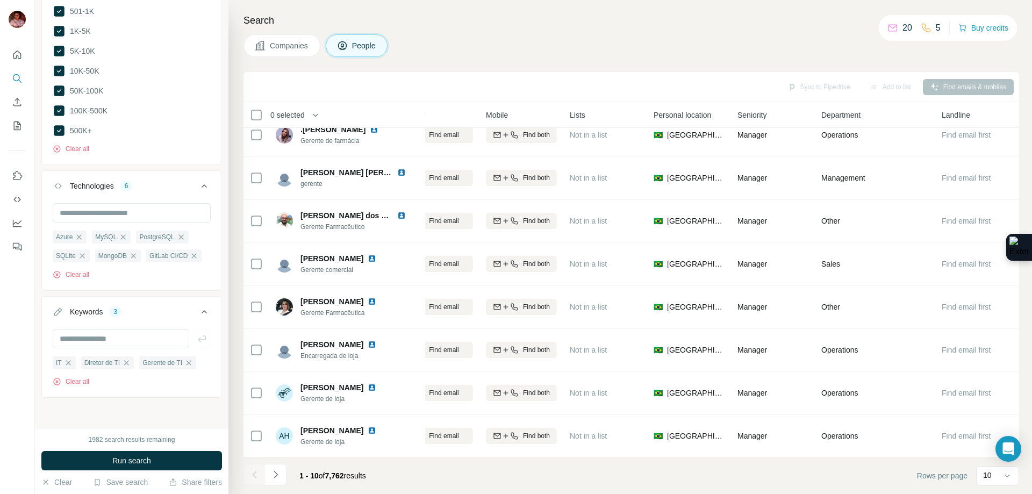
drag, startPoint x: 102, startPoint y: 459, endPoint x: 186, endPoint y: 283, distance: 194.7
click at [103, 459] on button "Run search" at bounding box center [131, 460] width 181 height 19
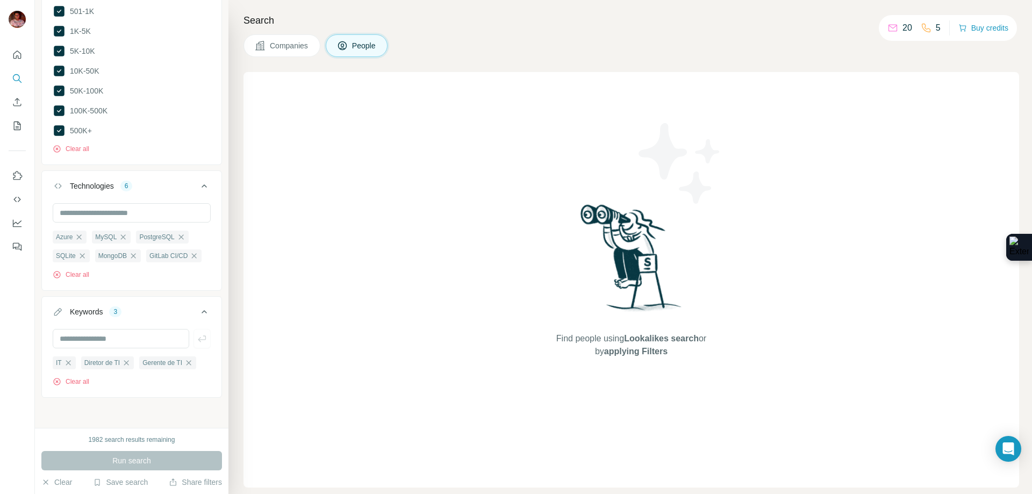
click at [292, 51] on span "Companies" at bounding box center [289, 45] width 39 height 11
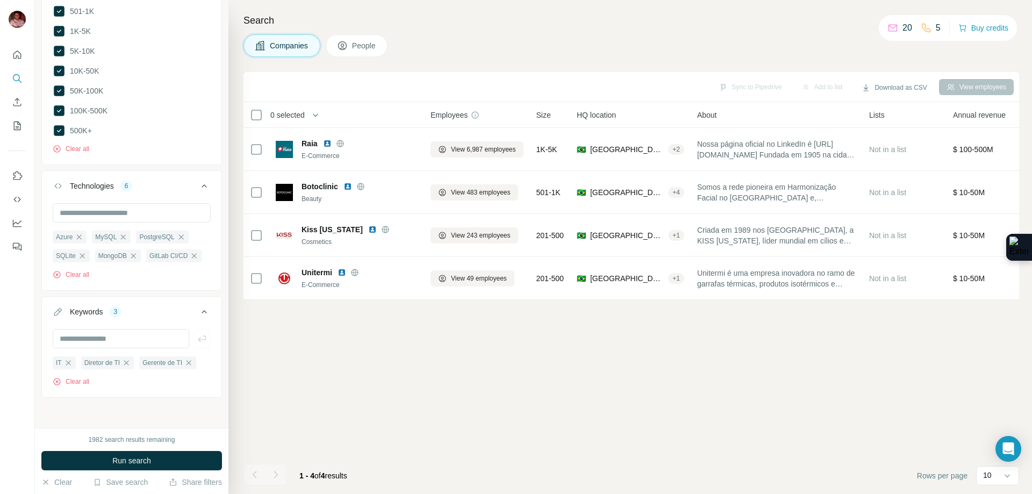
scroll to position [738, 0]
click at [134, 459] on span "Run search" at bounding box center [131, 460] width 39 height 11
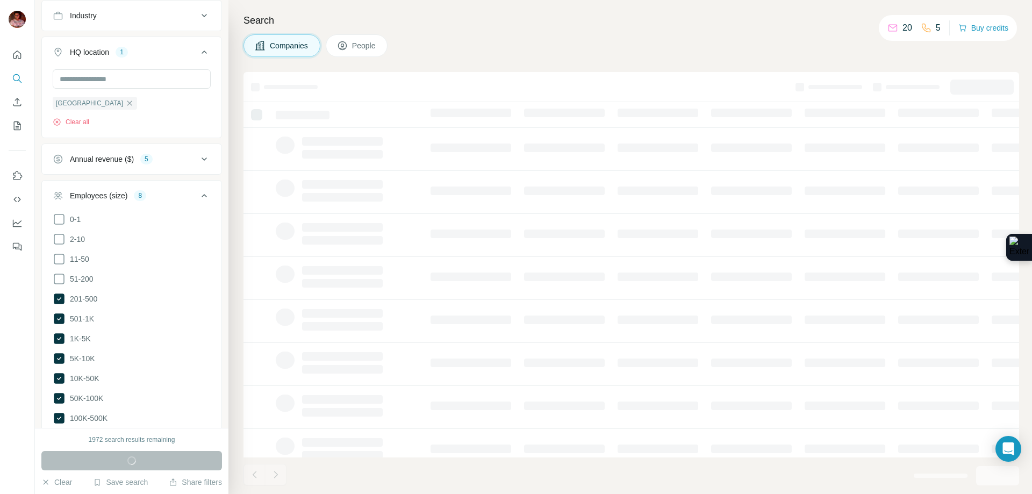
scroll to position [308, 0]
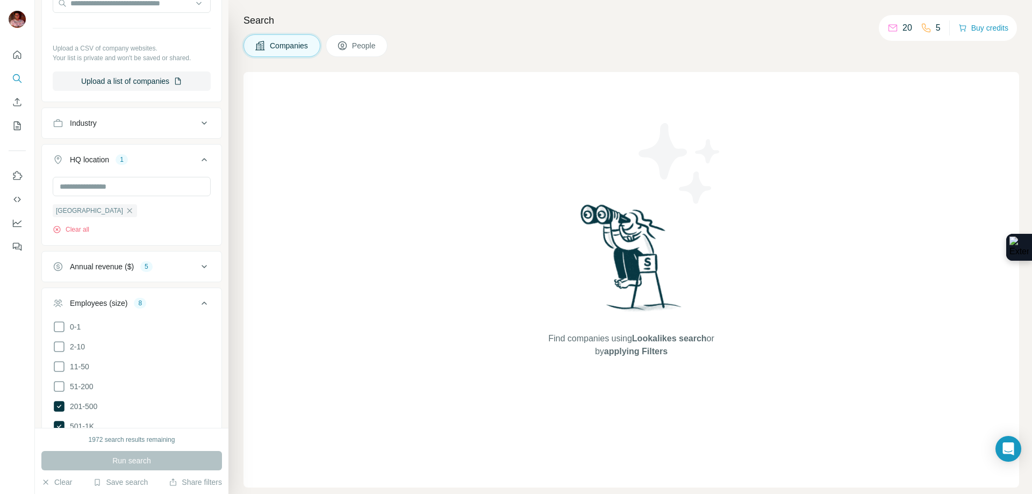
scroll to position [738, 0]
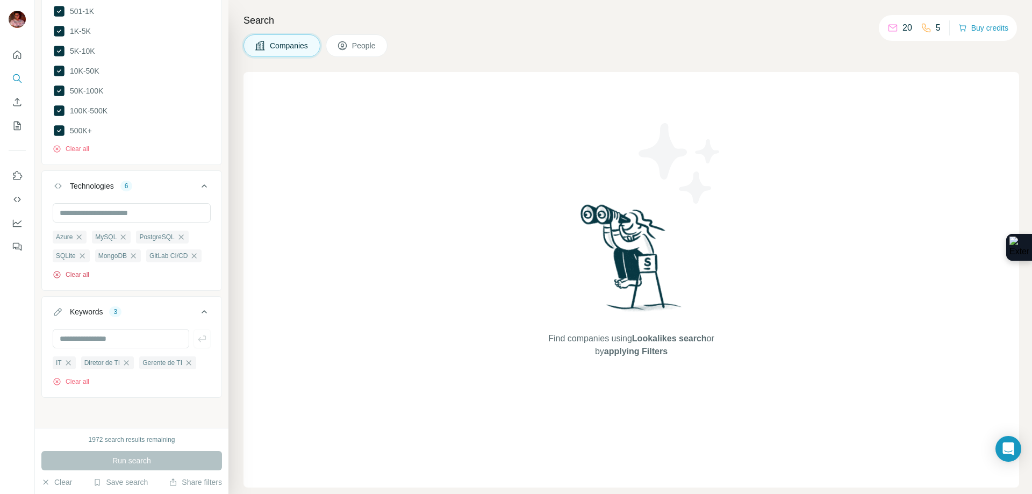
click at [70, 280] on div "Azure MySQL PostgreSQL SQLite MongoDB GitLab CI/CD Clear all" at bounding box center [131, 245] width 179 height 85
click at [73, 274] on button "Clear all" at bounding box center [71, 275] width 37 height 10
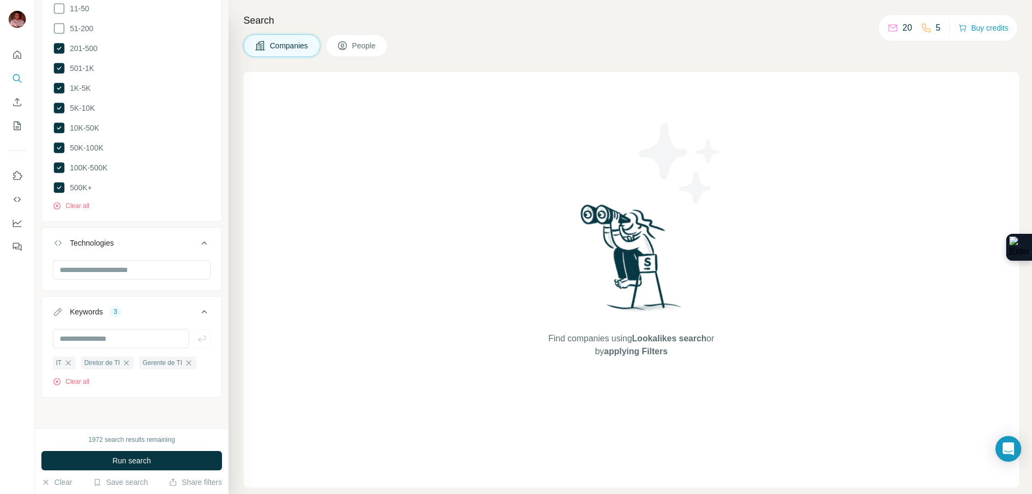
scroll to position [660, 0]
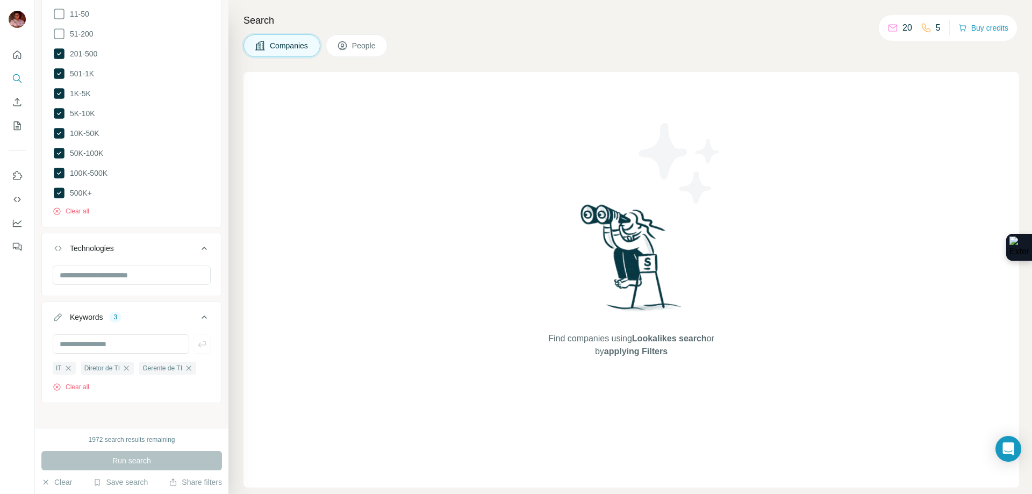
click at [352, 47] on button "People" at bounding box center [357, 45] width 62 height 23
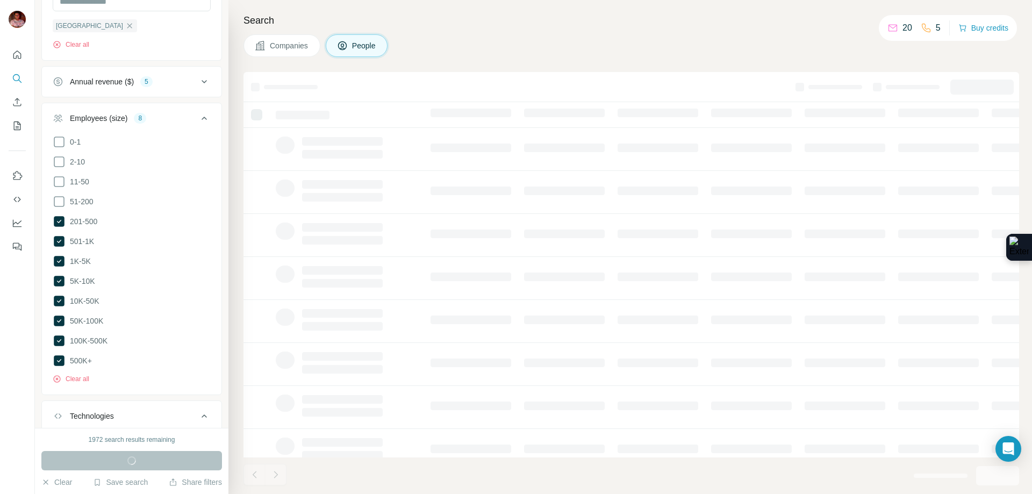
scroll to position [828, 0]
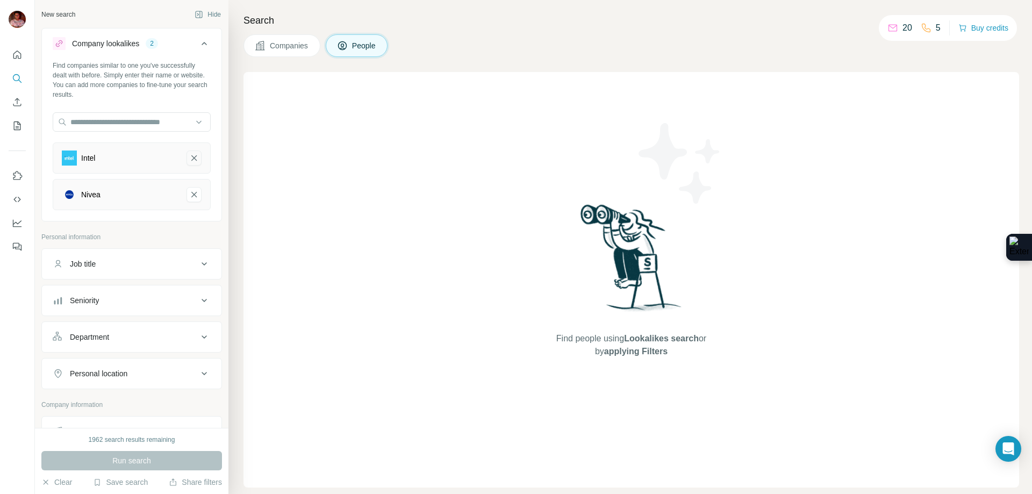
click at [189, 155] on icon "Intel-remove-button" at bounding box center [194, 158] width 10 height 11
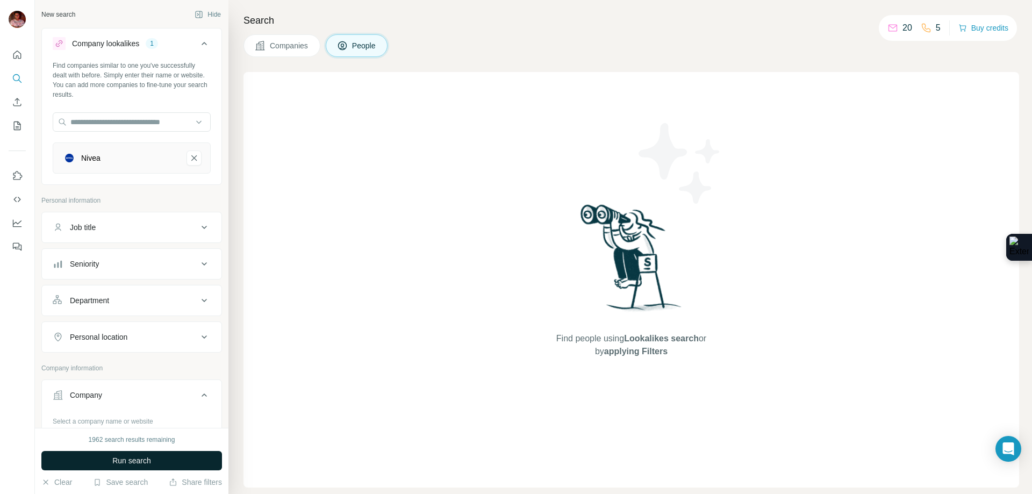
click at [189, 156] on icon "Nivea-remove-button" at bounding box center [194, 158] width 10 height 11
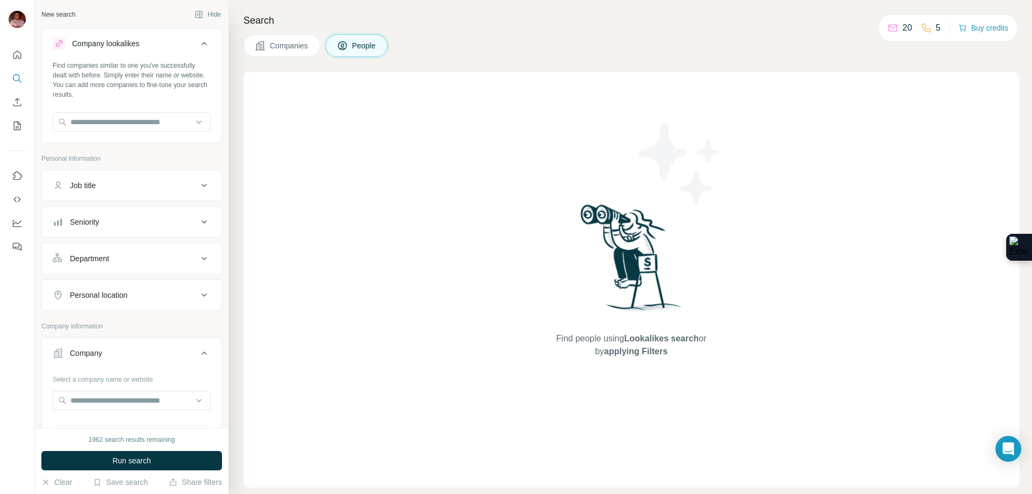
click at [176, 463] on button "Run search" at bounding box center [131, 460] width 181 height 19
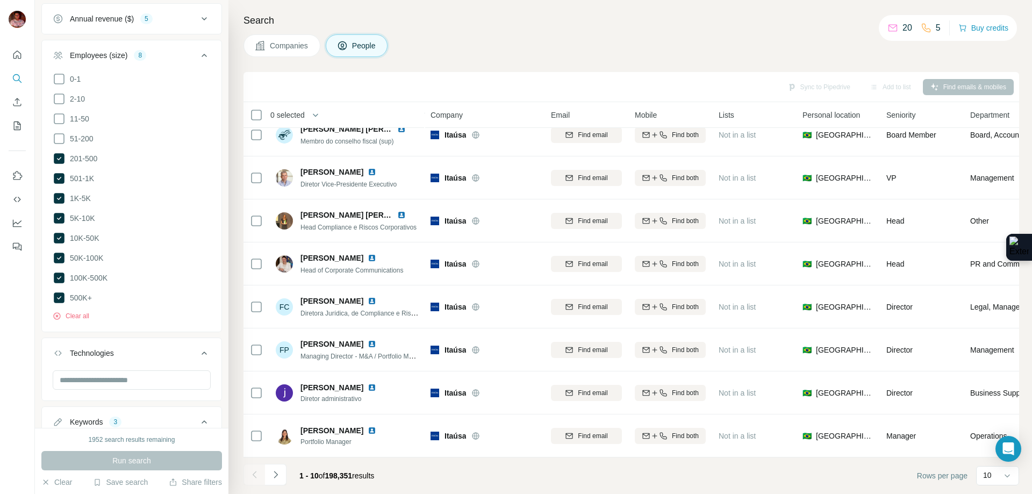
scroll to position [749, 0]
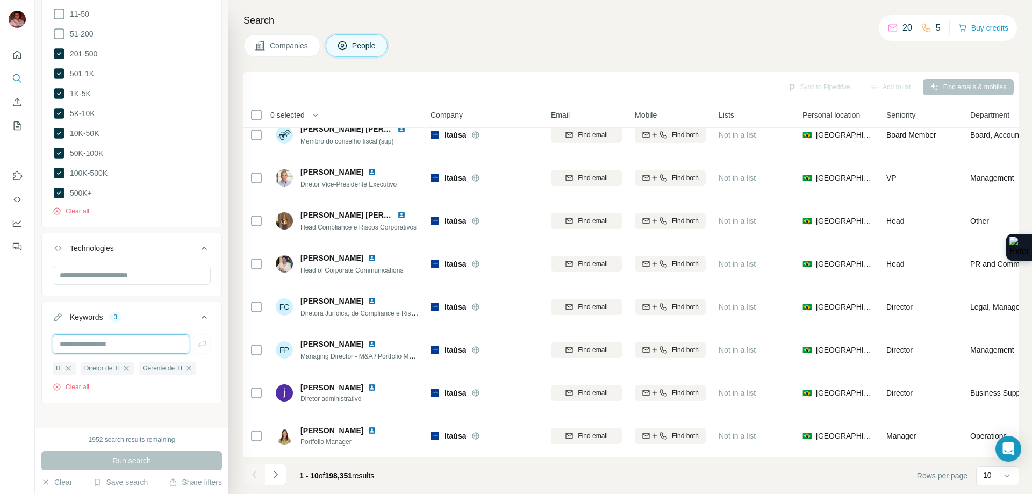
click at [98, 336] on input "text" at bounding box center [121, 343] width 136 height 19
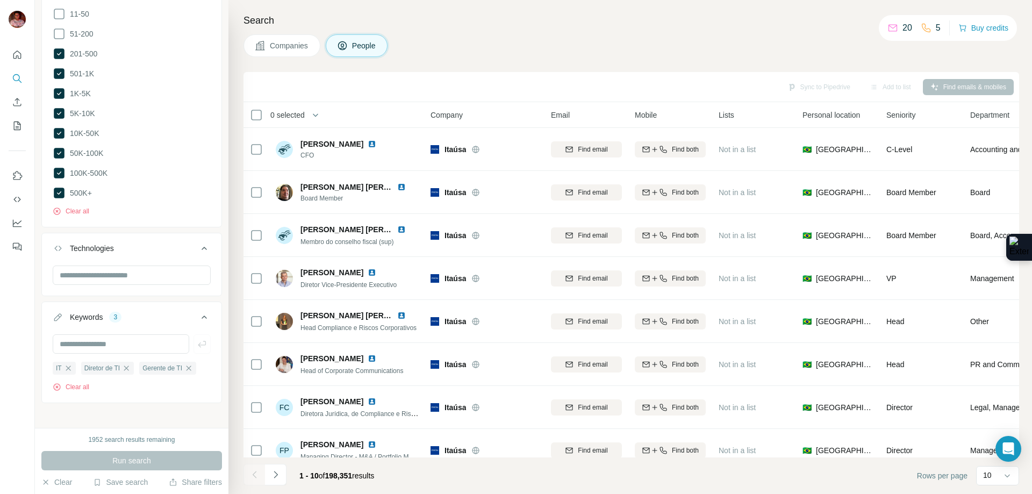
click at [284, 46] on span "Companies" at bounding box center [289, 45] width 39 height 11
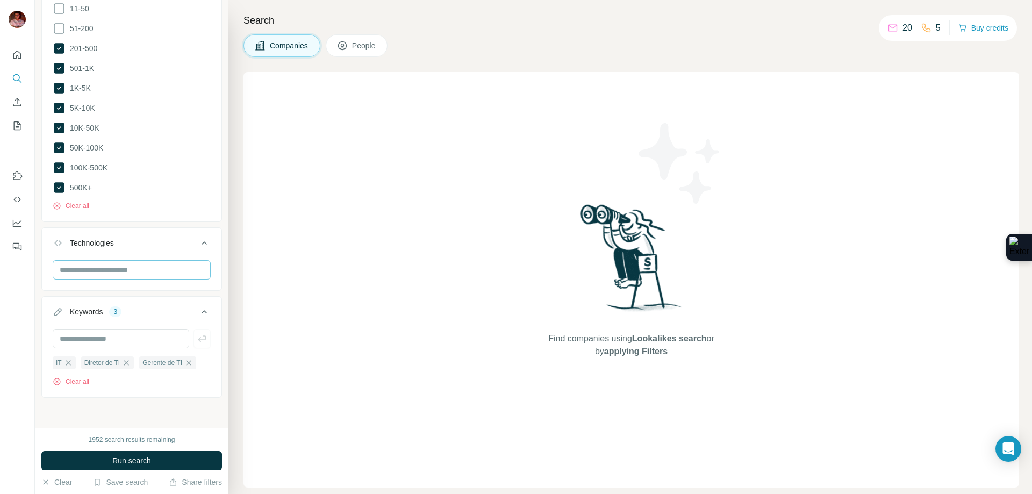
scroll to position [582, 0]
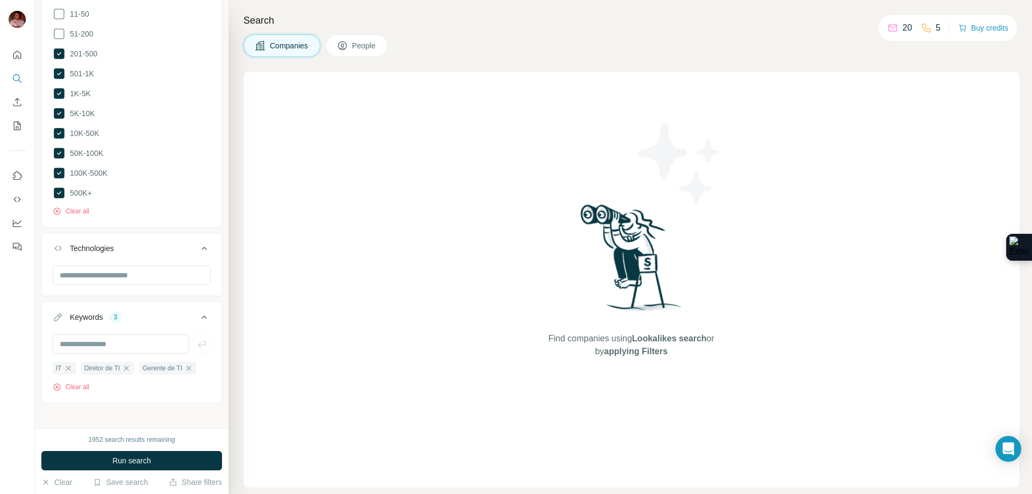
drag, startPoint x: 364, startPoint y: 51, endPoint x: 111, endPoint y: 240, distance: 316.3
click at [364, 50] on span "People" at bounding box center [364, 45] width 25 height 11
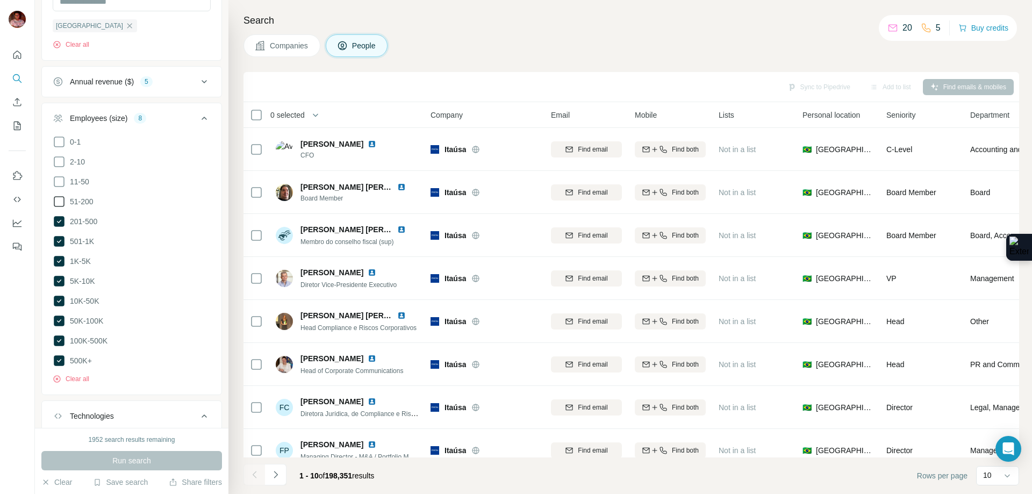
scroll to position [535, 0]
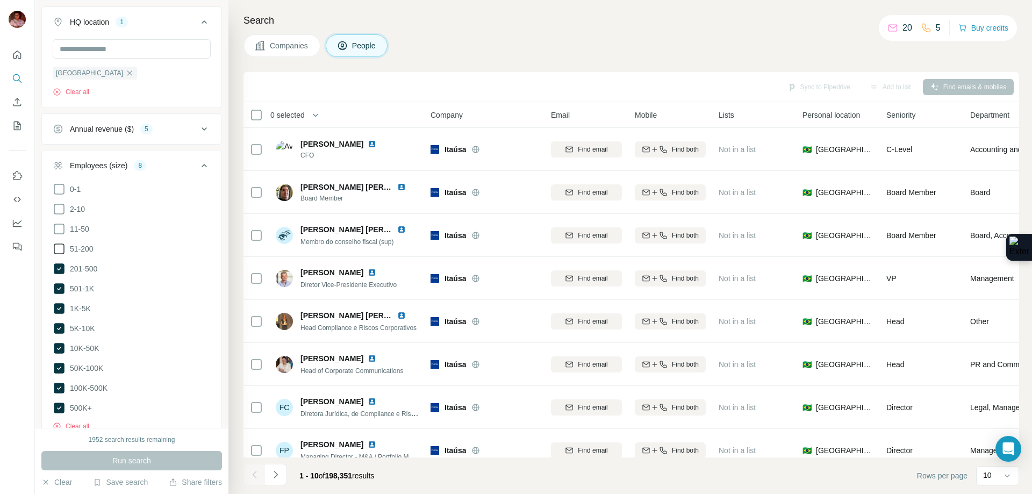
click at [84, 253] on span "51-200" at bounding box center [80, 248] width 28 height 11
click at [125, 456] on span "Run search" at bounding box center [131, 460] width 39 height 11
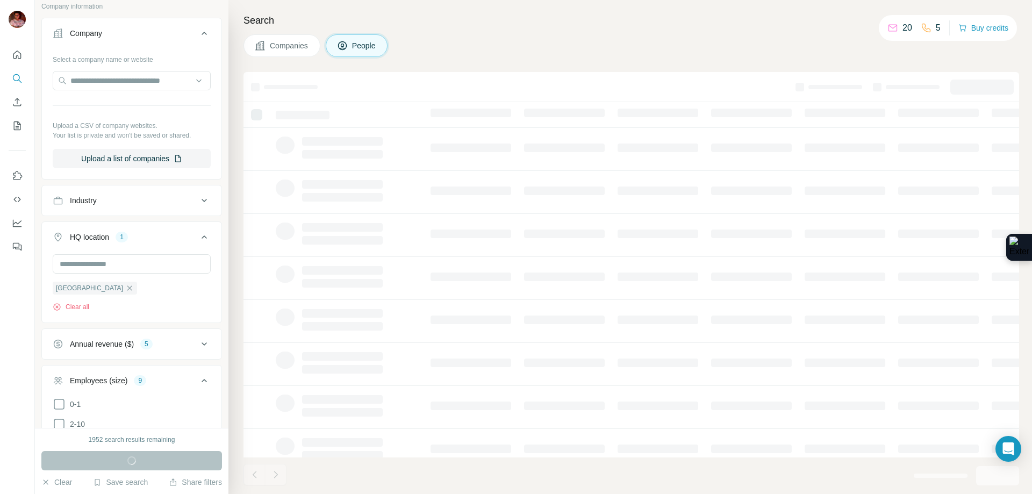
scroll to position [481, 0]
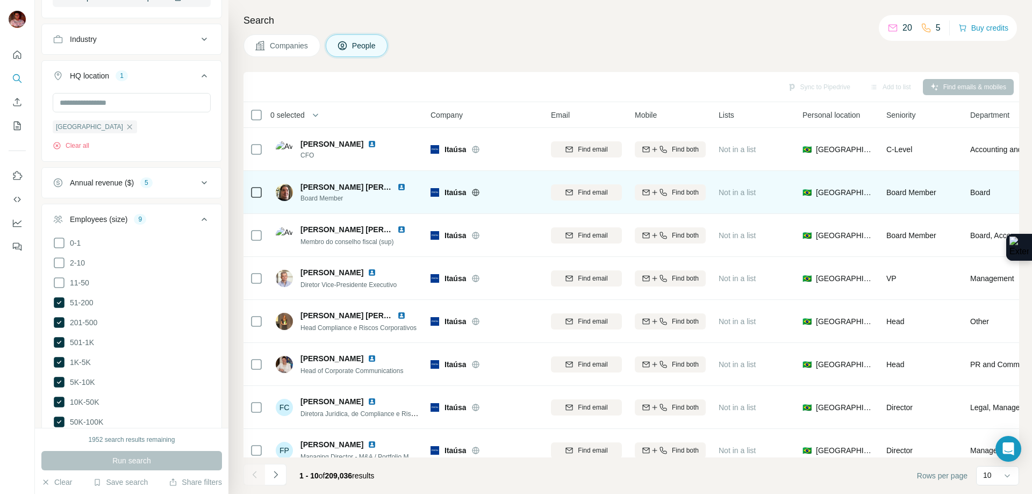
click at [183, 188] on div "Annual revenue ($) 5" at bounding box center [125, 182] width 145 height 11
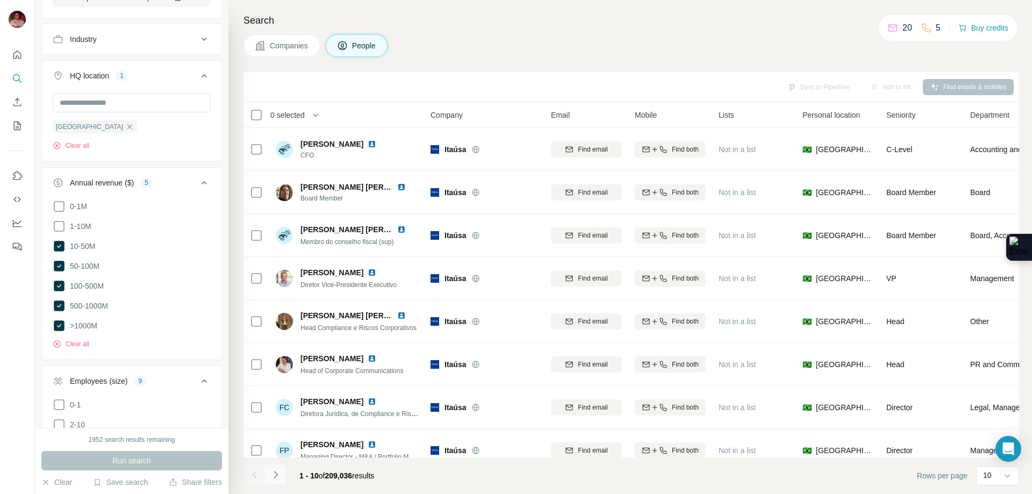
scroll to position [106, 0]
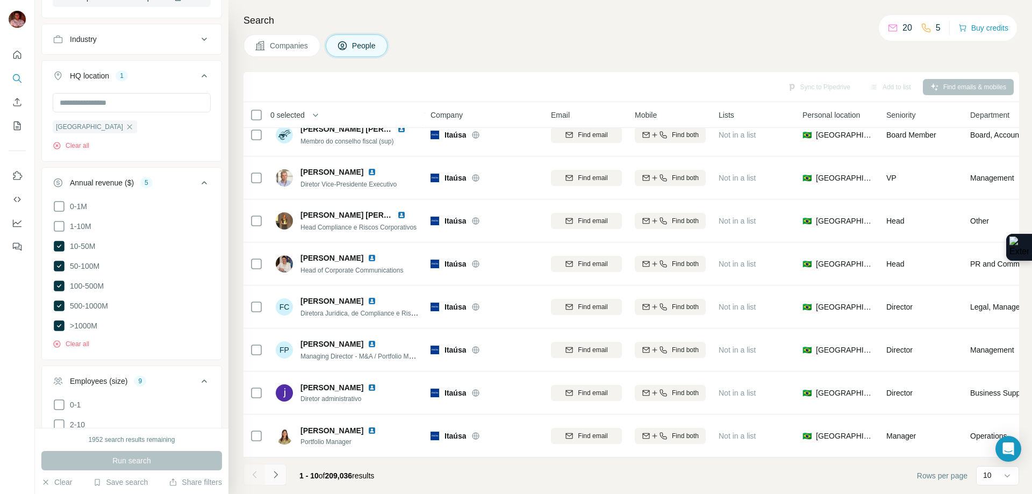
click at [281, 475] on button "Navigate to next page" at bounding box center [275, 474] width 21 height 21
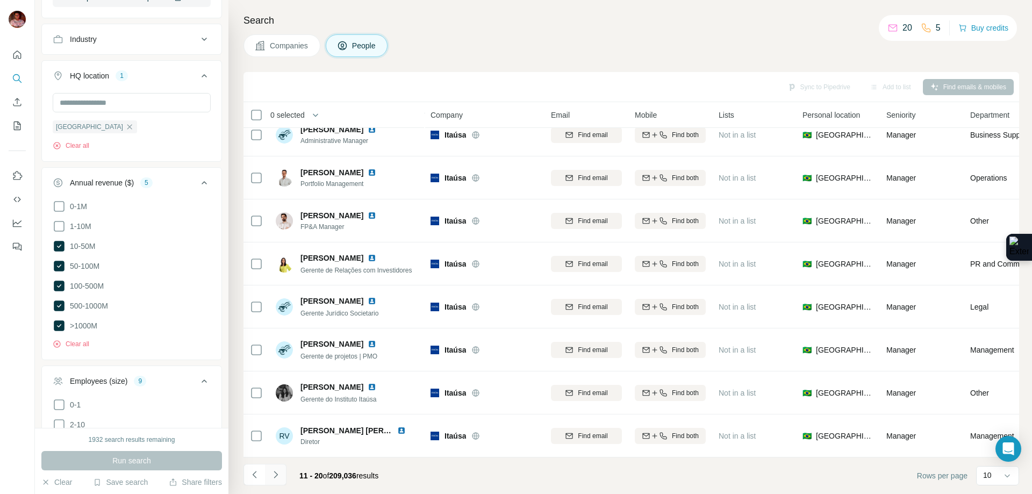
click at [282, 478] on button "Navigate to next page" at bounding box center [275, 474] width 21 height 21
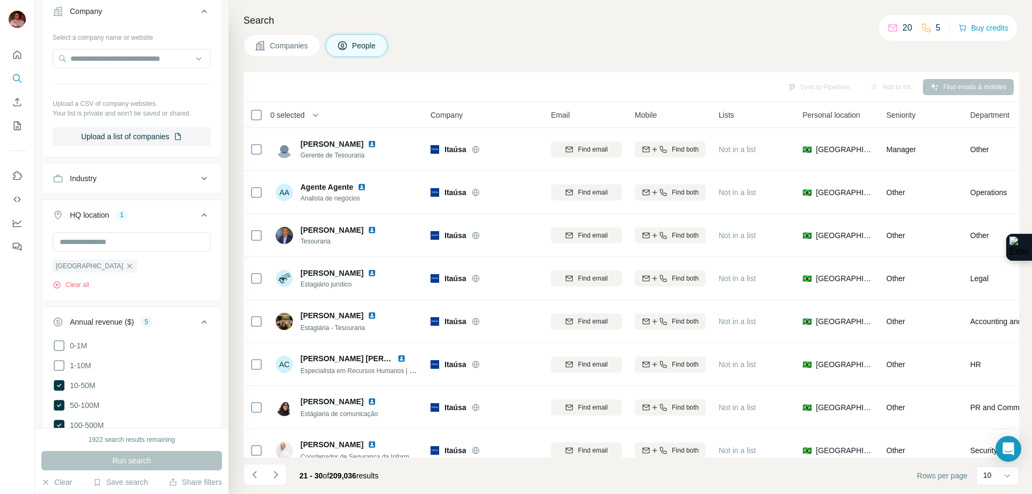
scroll to position [48, 0]
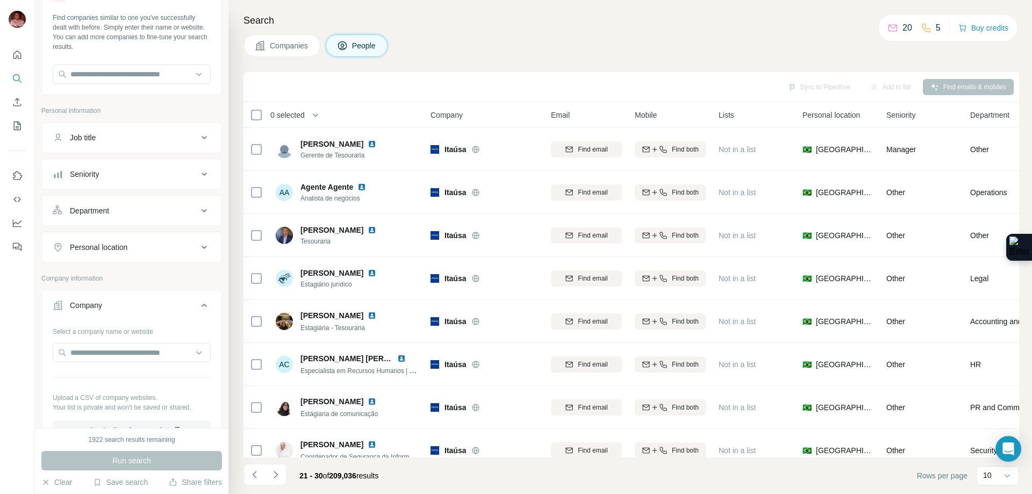
click at [140, 133] on div "Job title" at bounding box center [125, 137] width 145 height 11
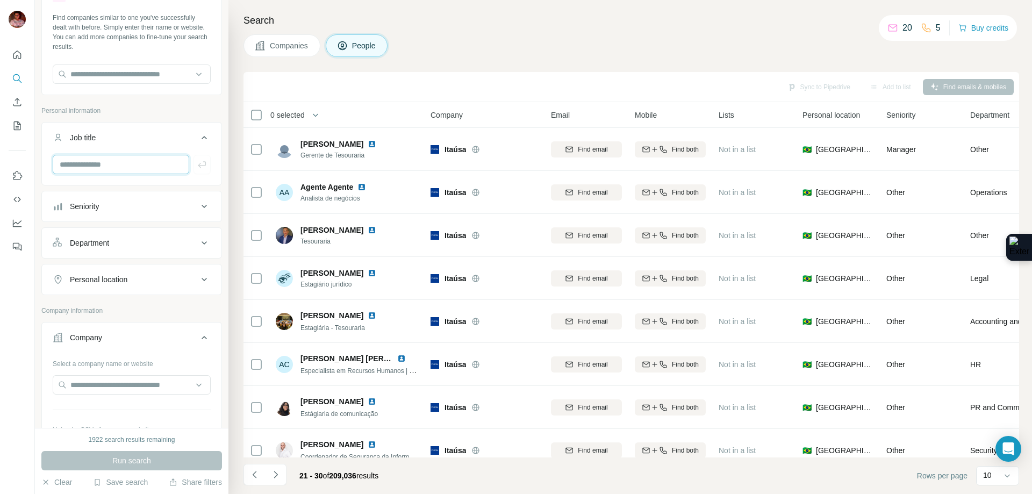
click at [115, 172] on input "text" at bounding box center [121, 164] width 136 height 19
click at [119, 167] on input "text" at bounding box center [121, 164] width 136 height 19
type input "**"
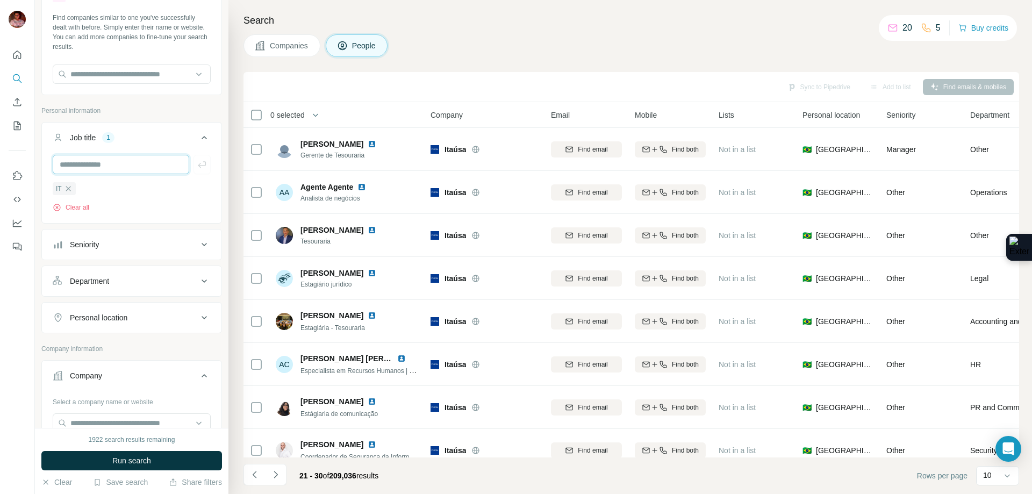
click at [119, 168] on input "text" at bounding box center [121, 164] width 136 height 19
type input "**********"
click at [119, 168] on input "text" at bounding box center [121, 164] width 136 height 19
type input "**********"
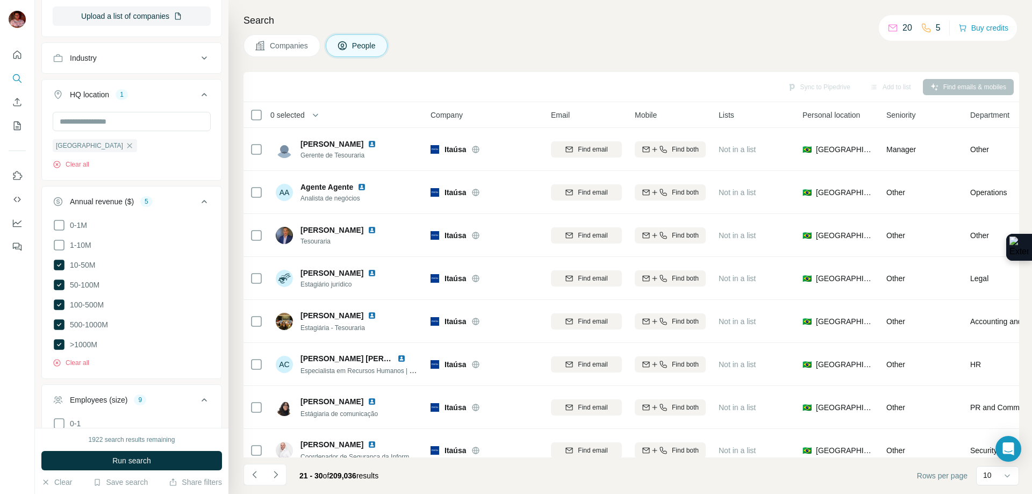
scroll to position [978, 0]
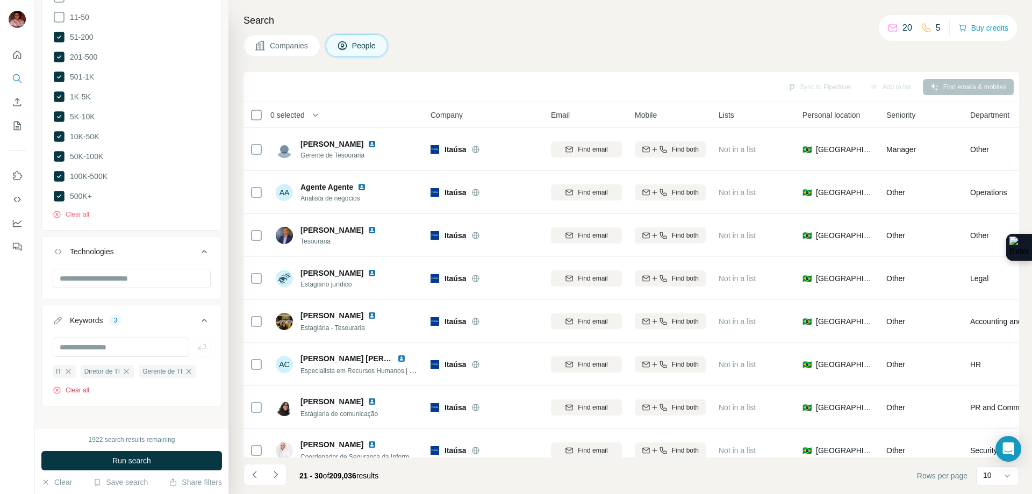
click at [71, 385] on button "Clear all" at bounding box center [71, 390] width 37 height 10
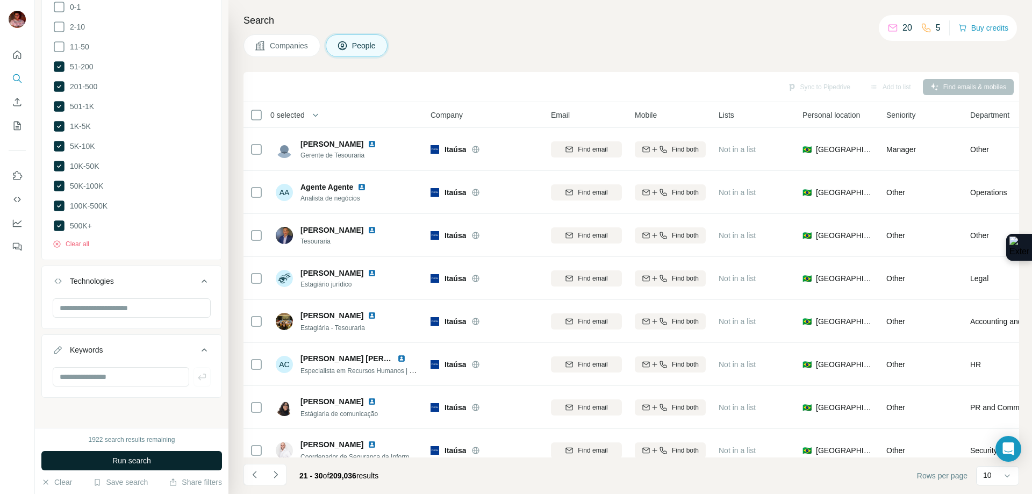
scroll to position [940, 0]
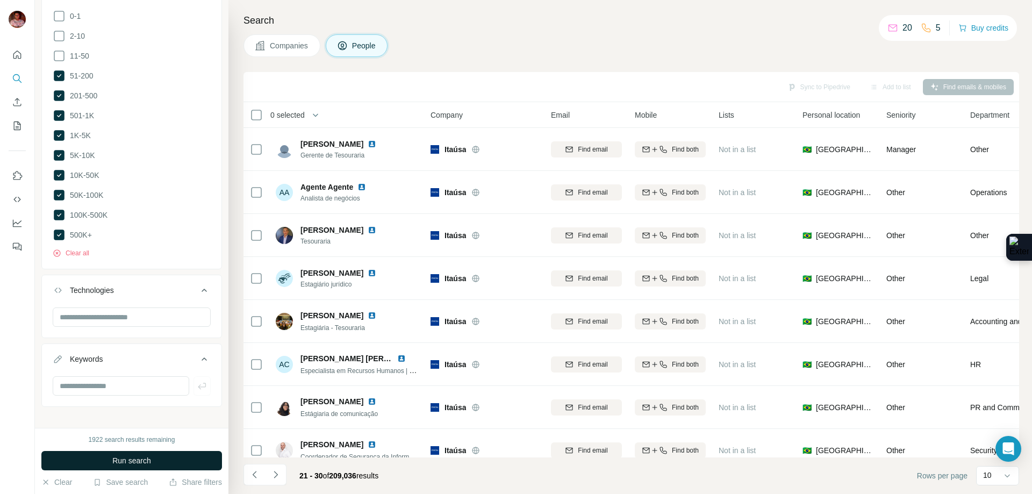
click at [116, 457] on span "Run search" at bounding box center [131, 460] width 39 height 11
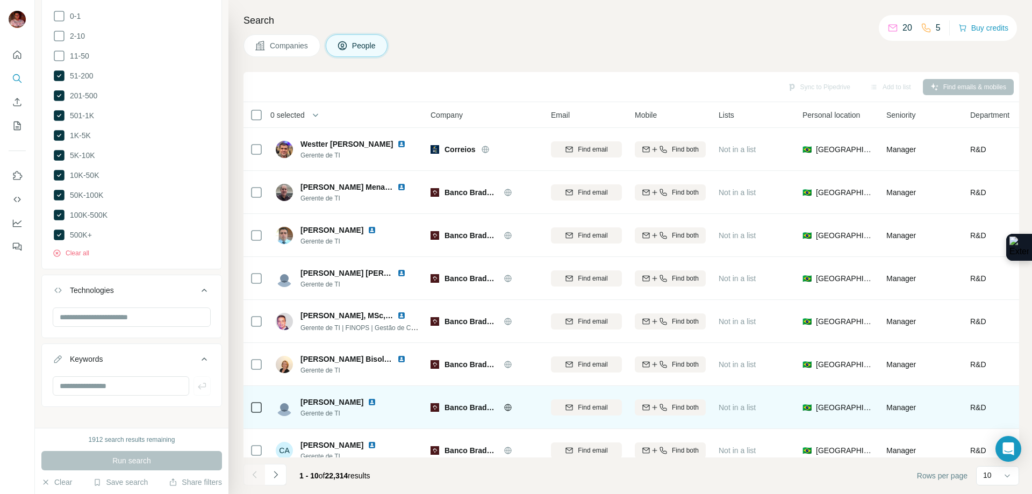
scroll to position [106, 0]
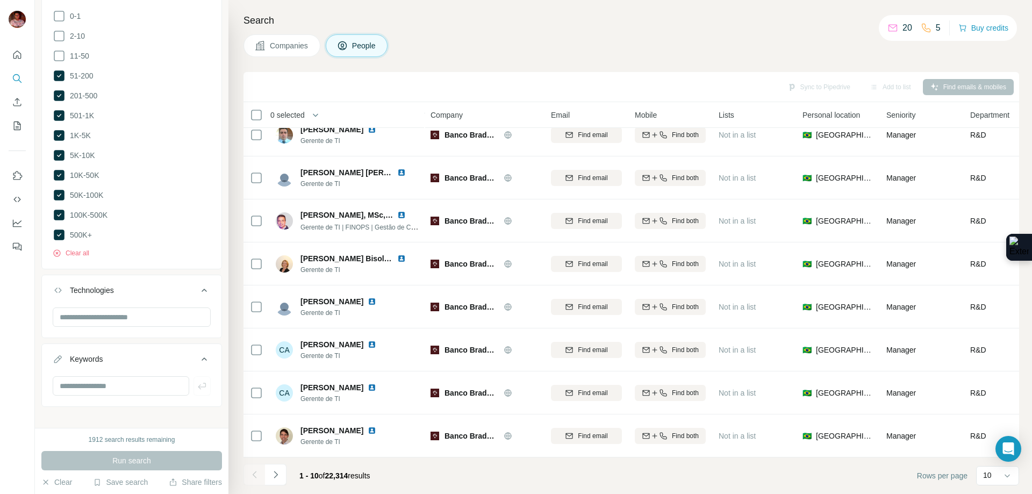
click at [283, 471] on button "Navigate to next page" at bounding box center [275, 474] width 21 height 21
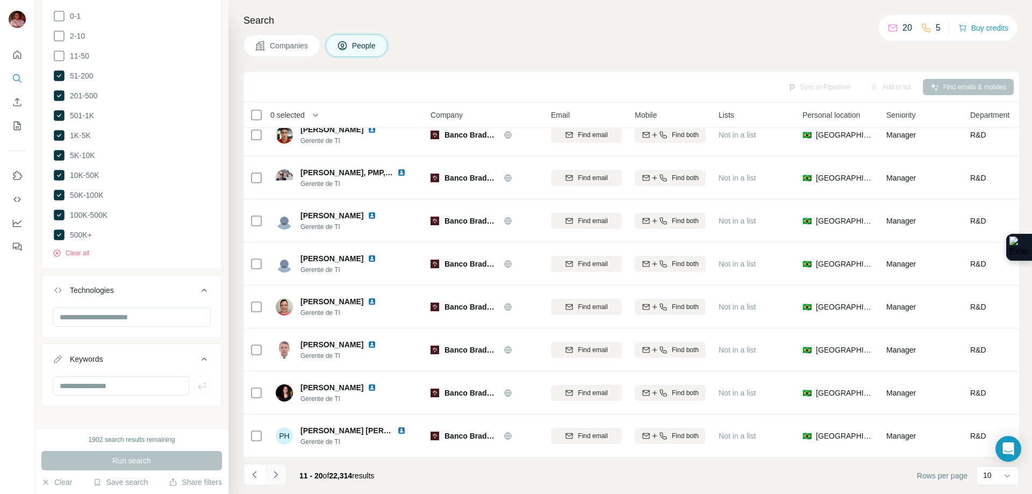
click at [272, 472] on icon "Navigate to next page" at bounding box center [275, 474] width 11 height 11
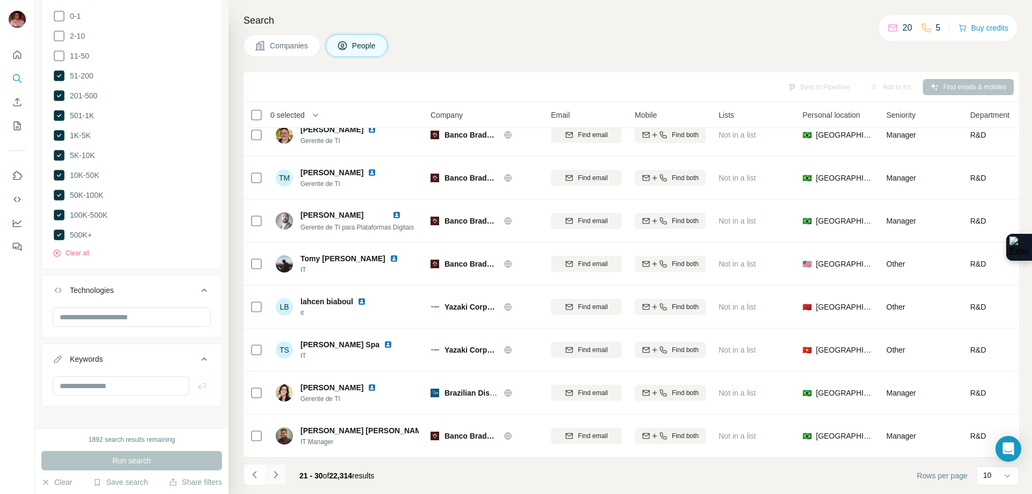
click at [280, 471] on icon "Navigate to next page" at bounding box center [275, 474] width 11 height 11
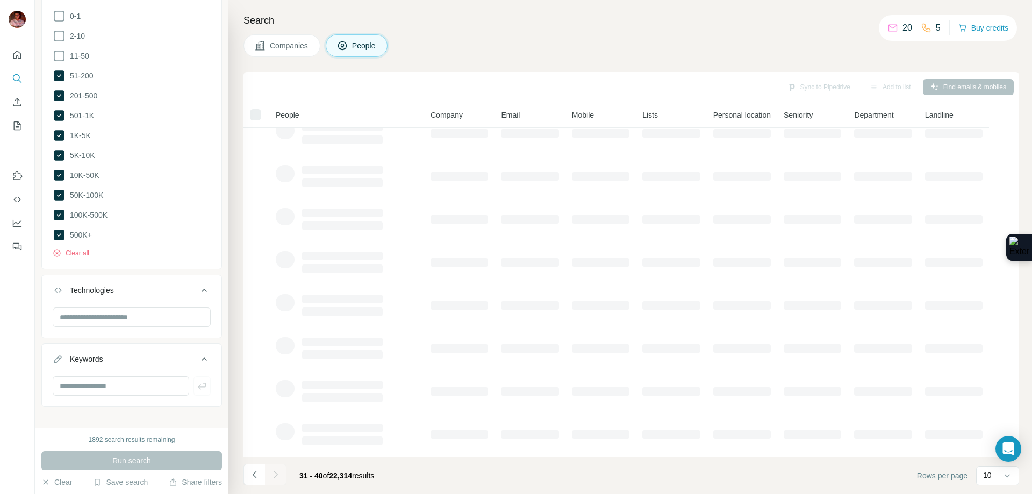
scroll to position [0, 0]
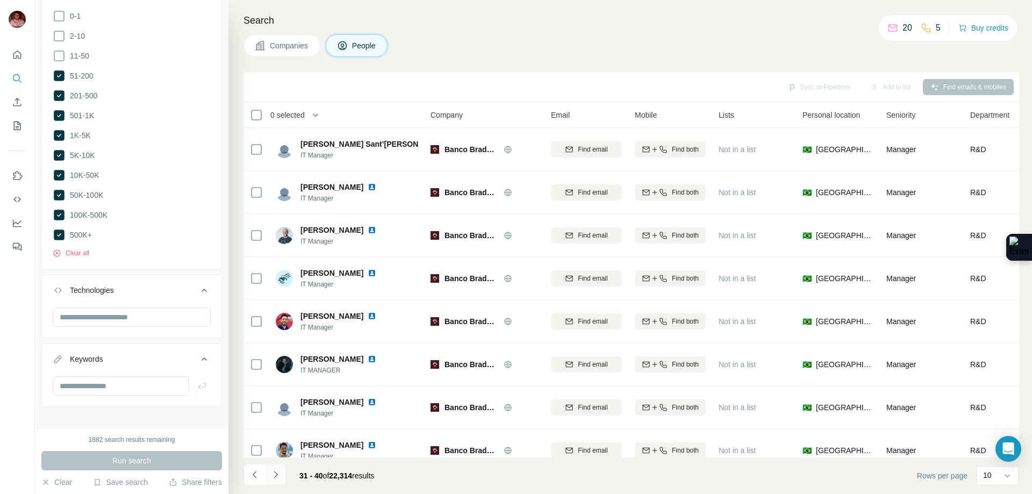
click at [272, 482] on button "Navigate to next page" at bounding box center [275, 474] width 21 height 21
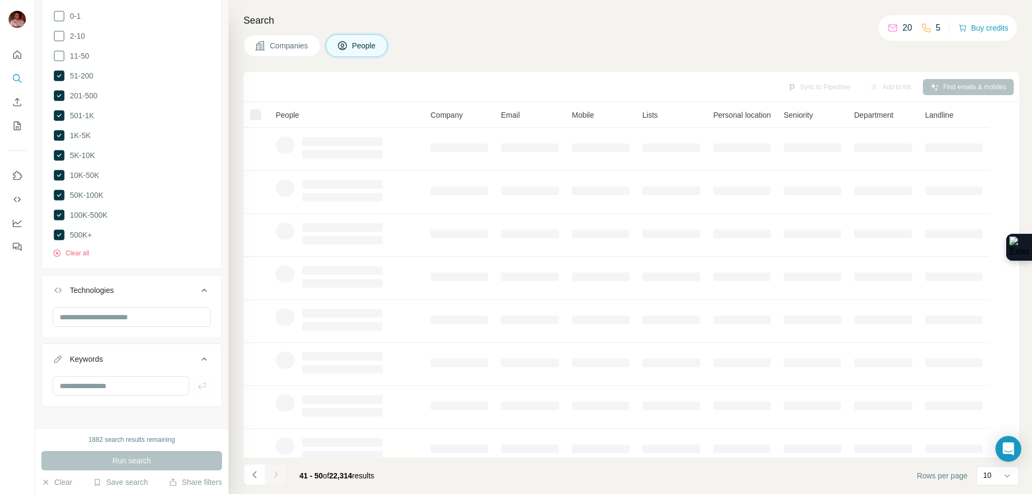
scroll to position [106, 0]
click at [1007, 472] on icon at bounding box center [1006, 475] width 11 height 11
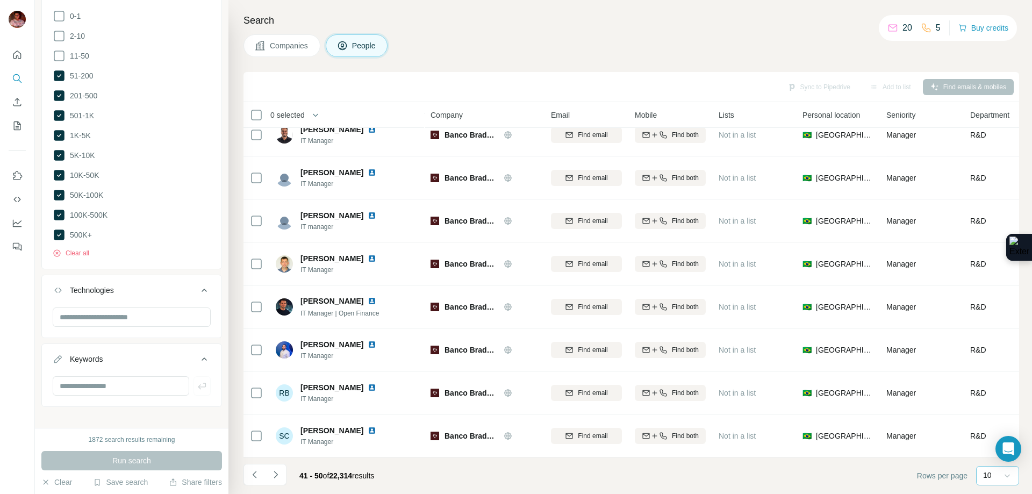
click at [998, 480] on div "10" at bounding box center [996, 475] width 27 height 18
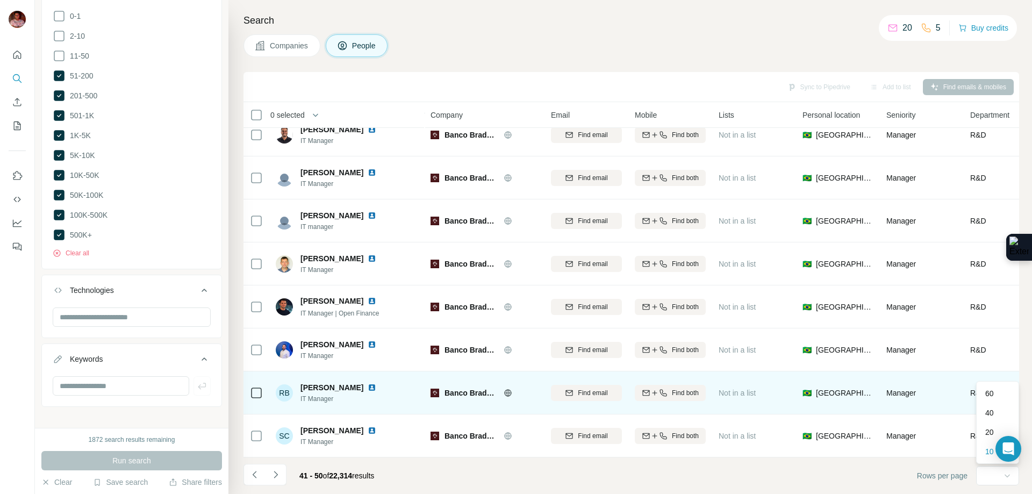
click at [993, 391] on p "60" at bounding box center [989, 393] width 9 height 11
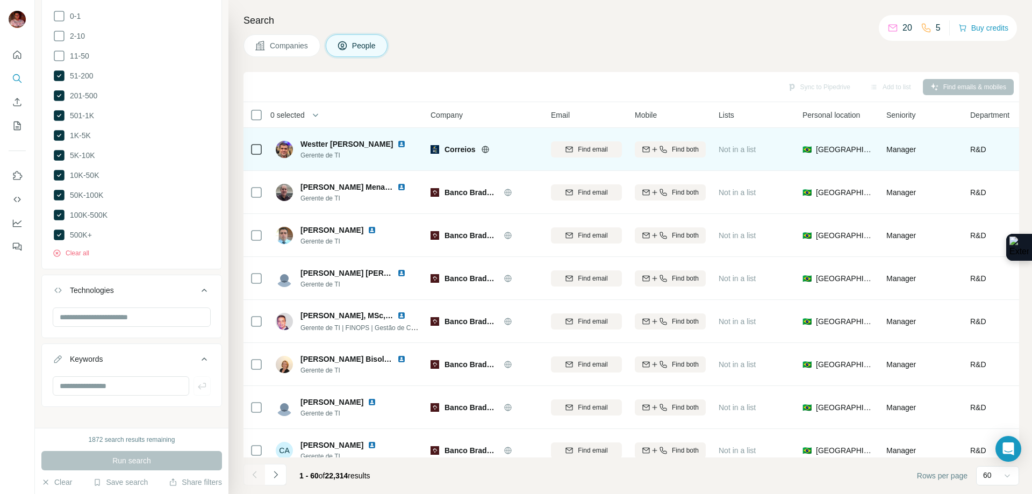
click at [460, 114] on span "Company" at bounding box center [446, 115] width 32 height 11
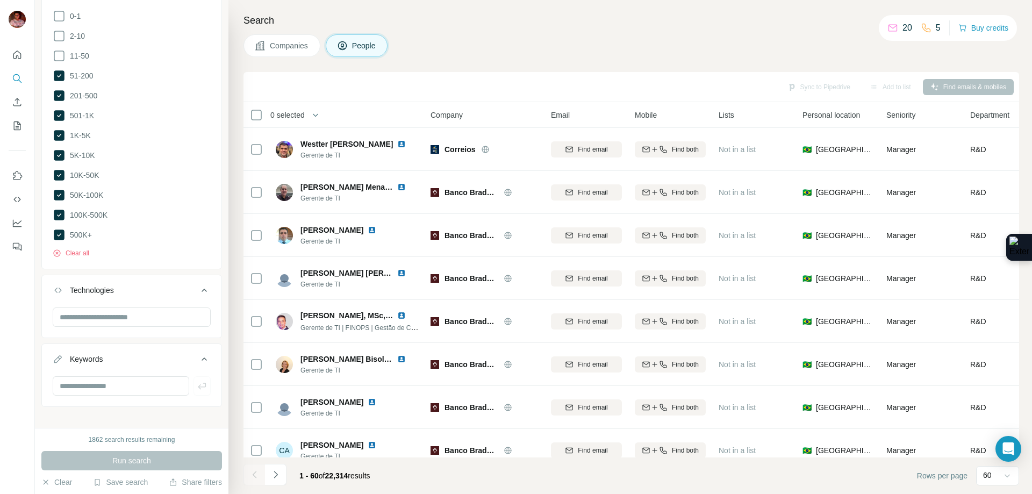
scroll to position [752, 0]
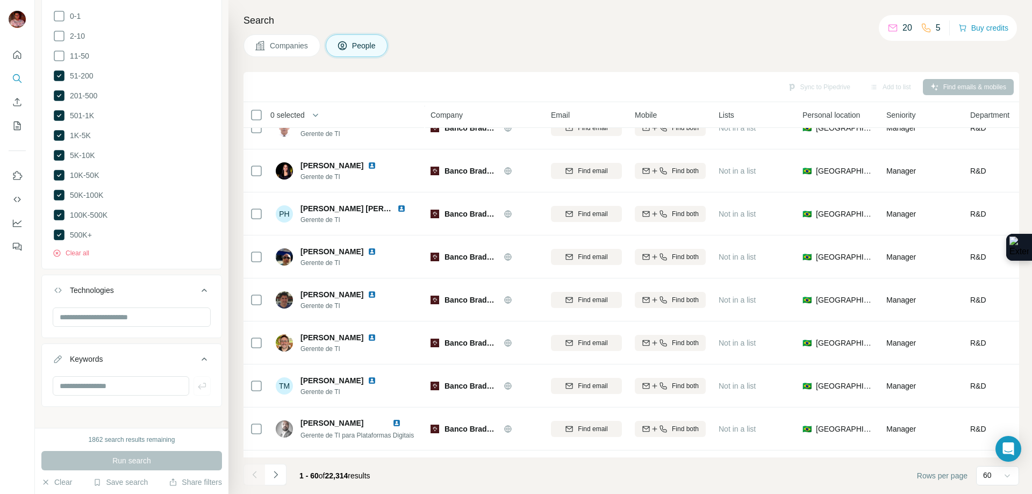
click at [278, 467] on button "Navigate to next page" at bounding box center [275, 474] width 21 height 21
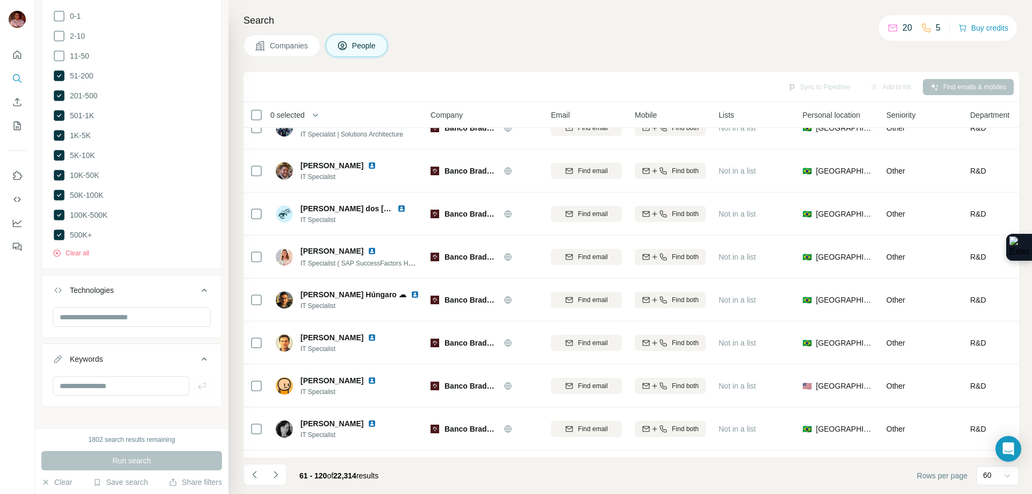
scroll to position [241, 0]
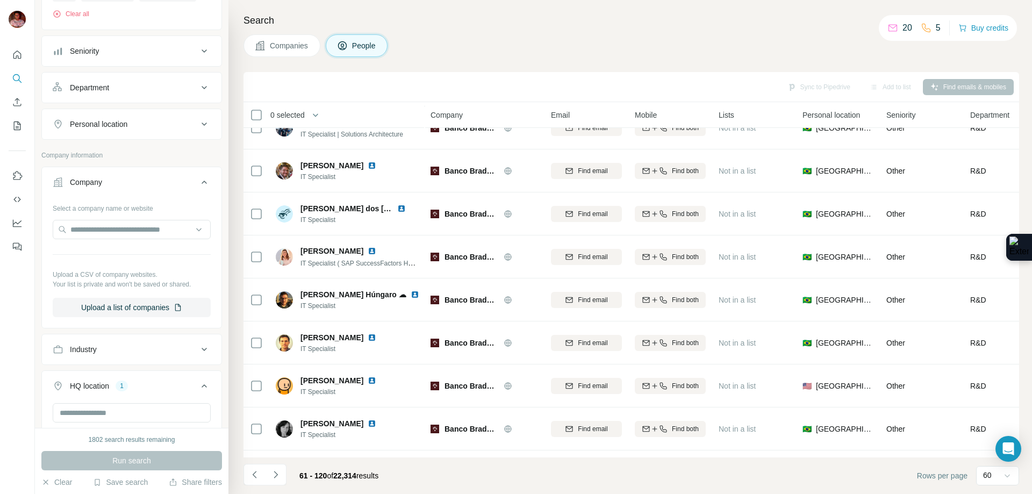
click at [276, 474] on icon "Navigate to next page" at bounding box center [275, 474] width 11 height 11
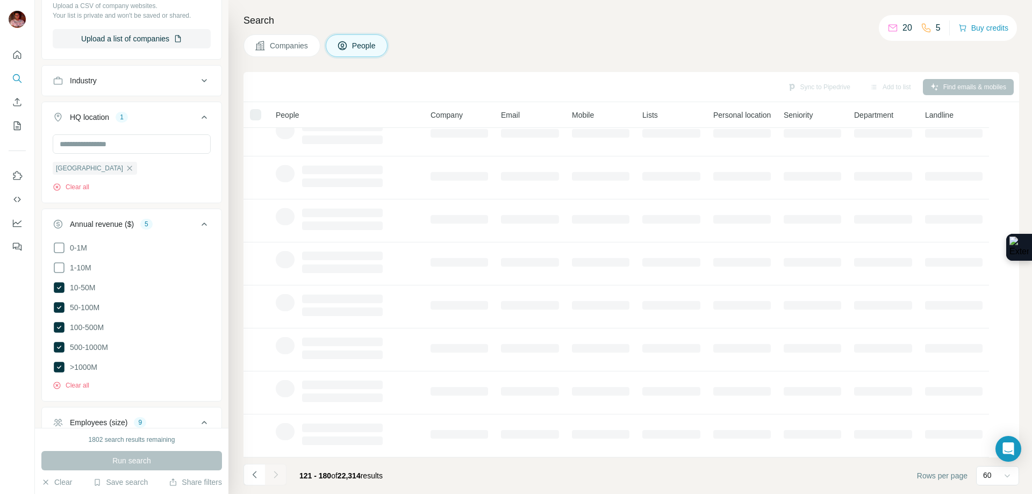
click at [201, 82] on icon at bounding box center [203, 80] width 5 height 3
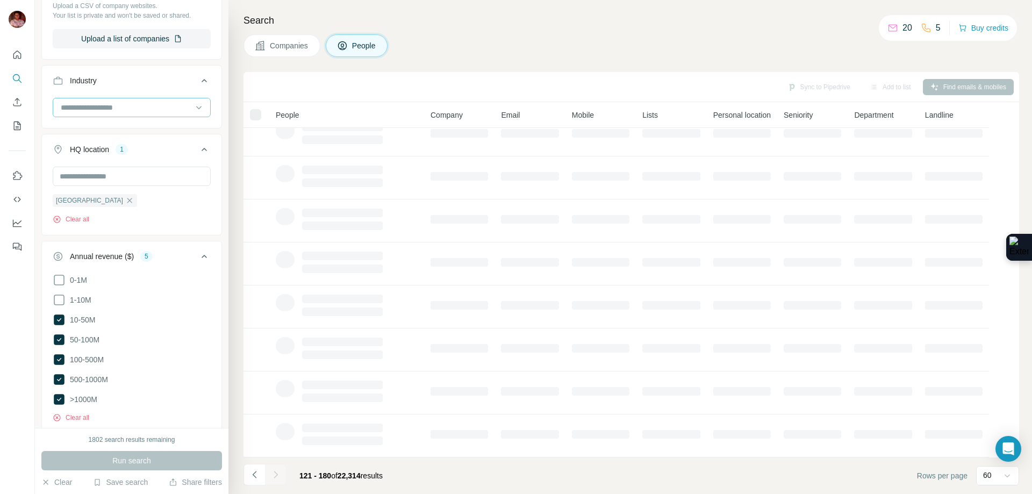
click at [167, 110] on input at bounding box center [126, 108] width 133 height 12
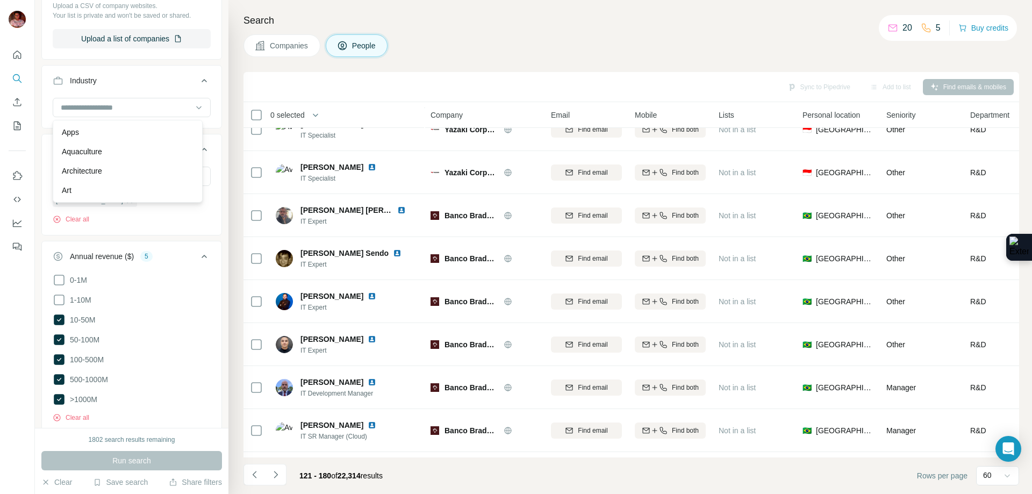
click at [215, 107] on div "New search Hide Company lookalikes Find companies similar to one you've success…" at bounding box center [131, 214] width 193 height 428
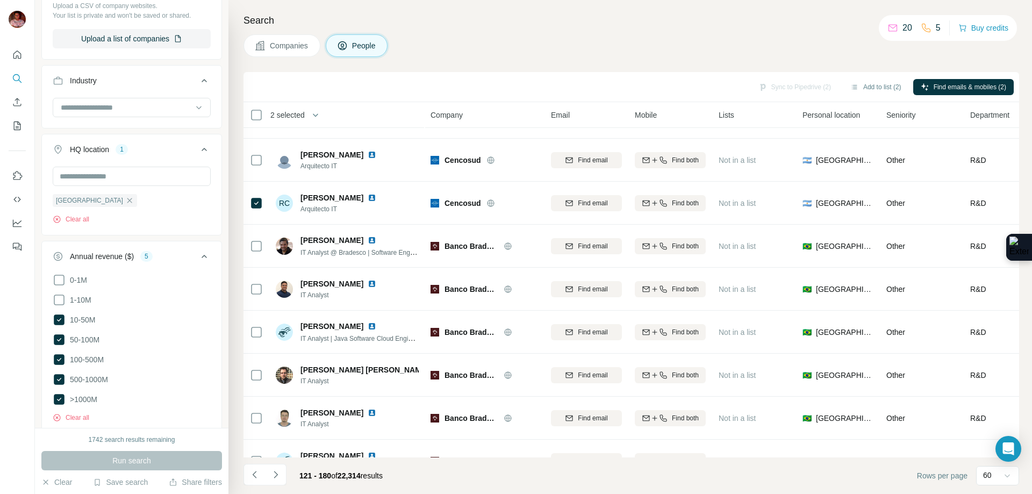
scroll to position [1356, 0]
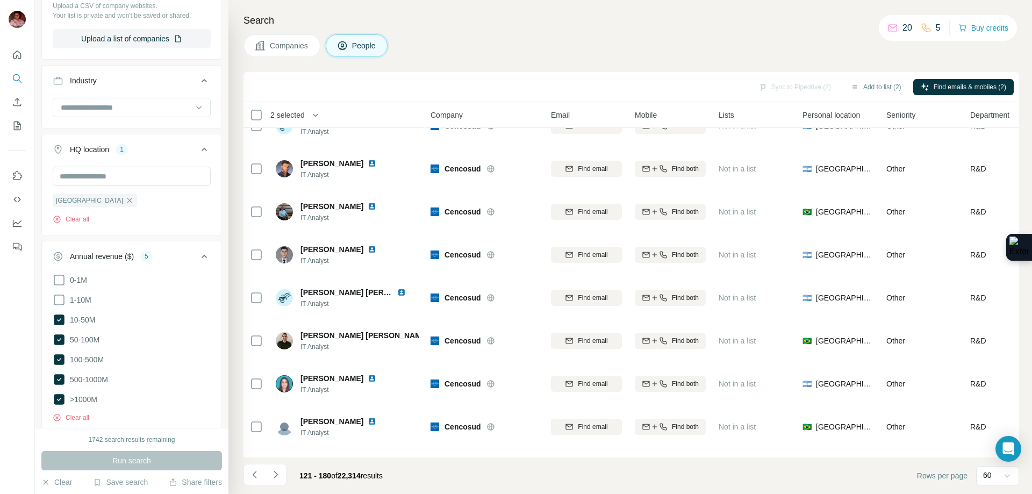
click at [278, 474] on icon "Navigate to next page" at bounding box center [275, 474] width 11 height 11
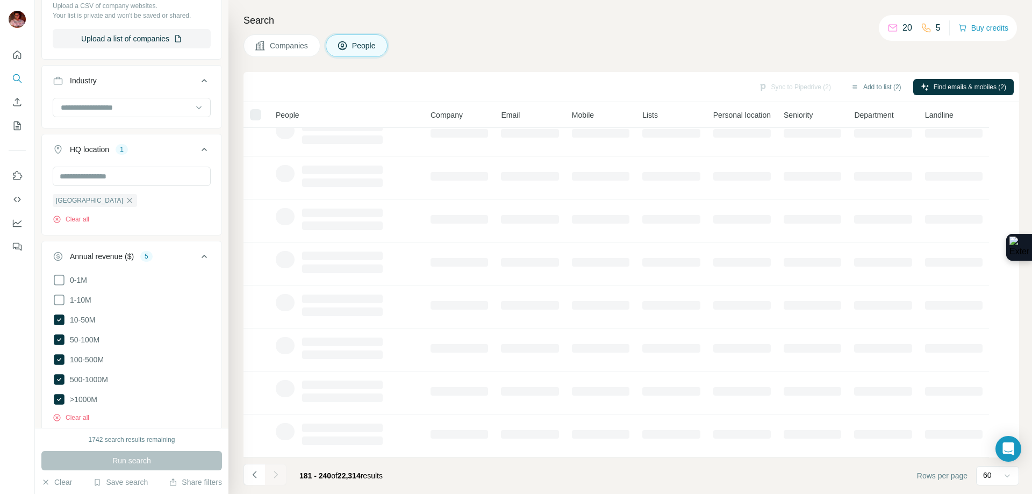
scroll to position [0, 0]
